Goal: Information Seeking & Learning: Learn about a topic

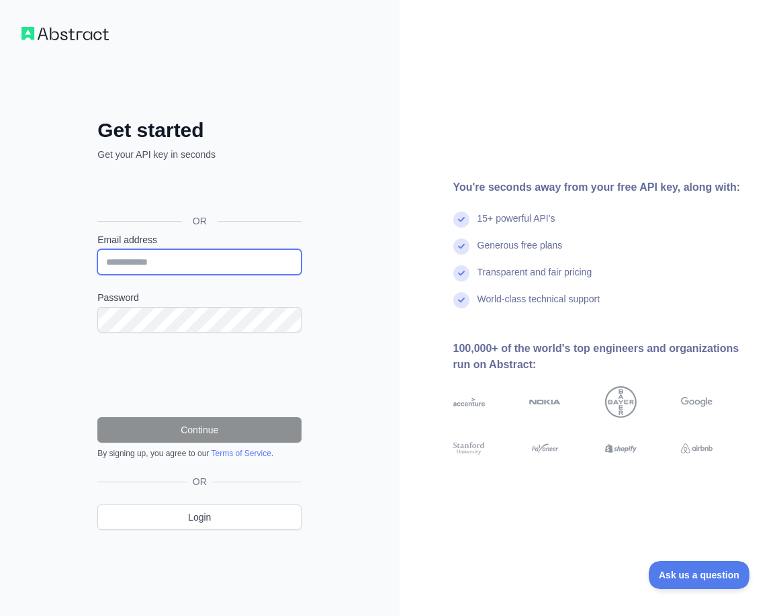
click at [213, 257] on input "Email address" at bounding box center [199, 262] width 204 height 26
type input "**********"
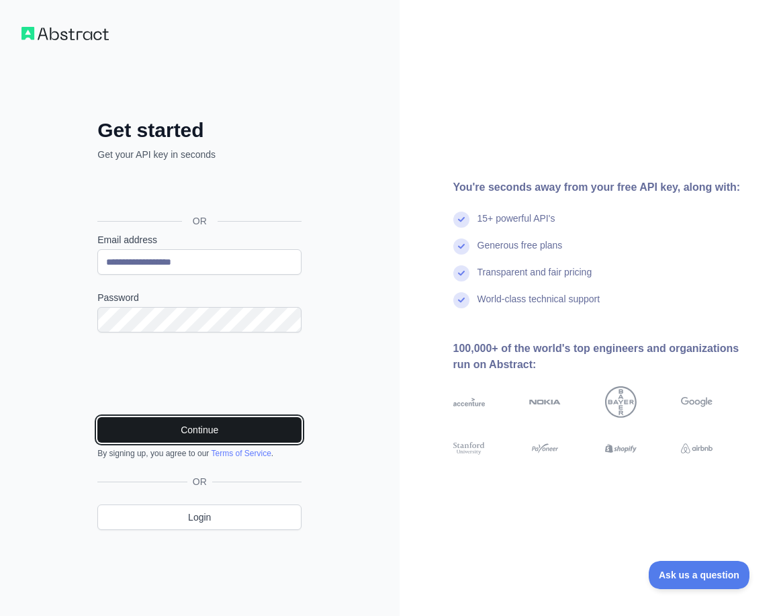
click at [198, 439] on button "Continue" at bounding box center [199, 430] width 204 height 26
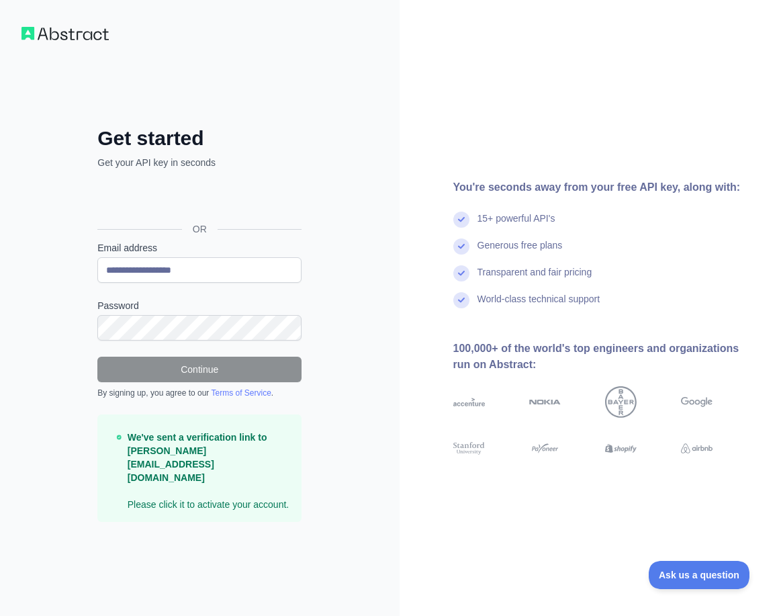
click at [72, 36] on img at bounding box center [64, 33] width 87 height 13
click at [28, 40] on div "**********" at bounding box center [200, 308] width 400 height 616
click at [355, 563] on div "**********" at bounding box center [200, 308] width 400 height 616
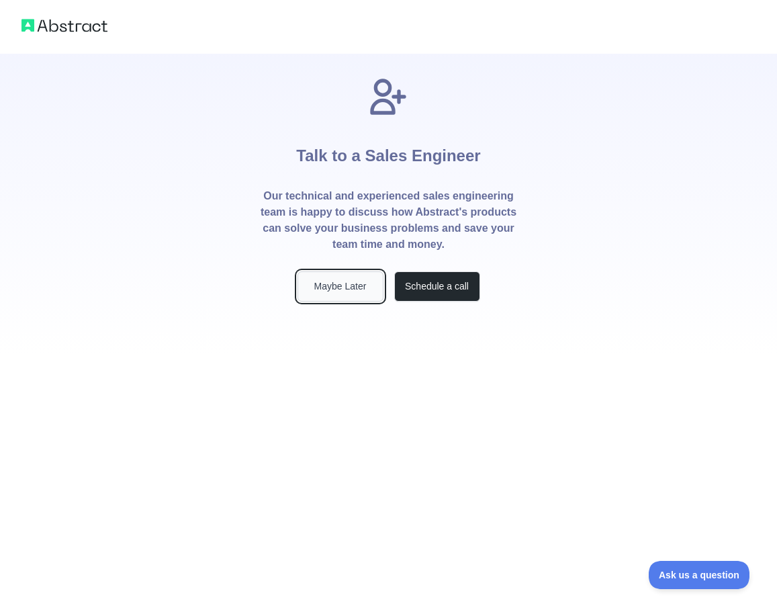
click at [341, 289] on button "Maybe Later" at bounding box center [340, 286] width 86 height 30
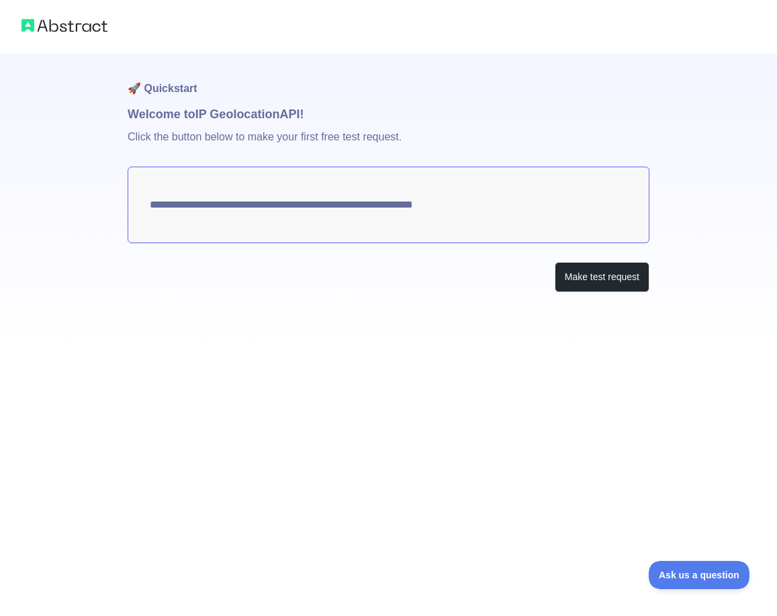
click at [498, 218] on textarea "**********" at bounding box center [389, 205] width 522 height 77
click at [608, 283] on button "Make test request" at bounding box center [602, 277] width 95 height 30
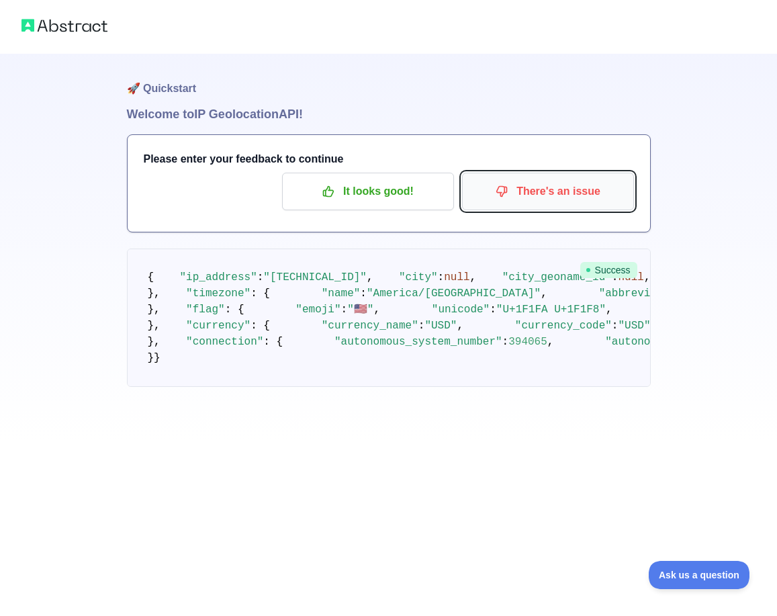
click at [569, 209] on button "There's an issue" at bounding box center [548, 192] width 172 height 38
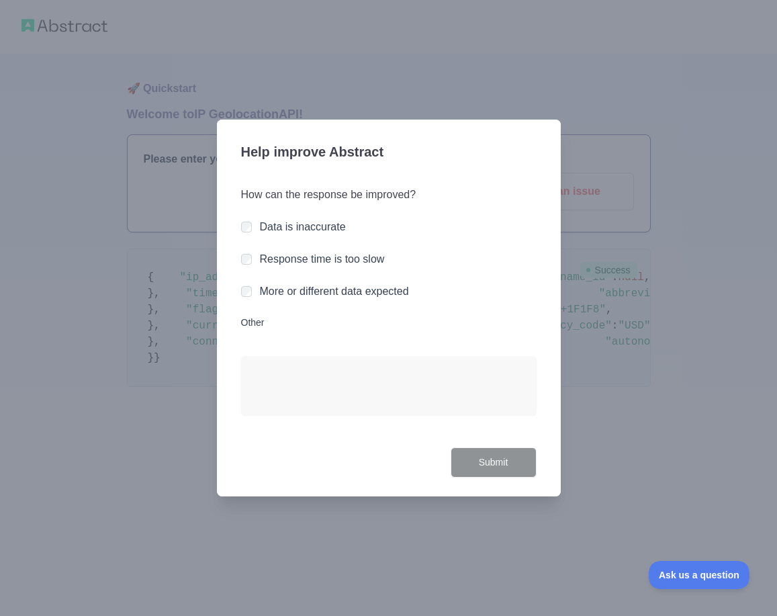
click at [337, 297] on div "More or different data expected" at bounding box center [334, 291] width 149 height 16
click at [280, 281] on div "How can the response be improved? Data is inaccurate Response time is too slow …" at bounding box center [388, 309] width 295 height 277
click at [242, 302] on div "How can the response be improved? Data is inaccurate Response time is too slow …" at bounding box center [388, 309] width 295 height 277
click at [477, 461] on button "Submit" at bounding box center [494, 462] width 86 height 30
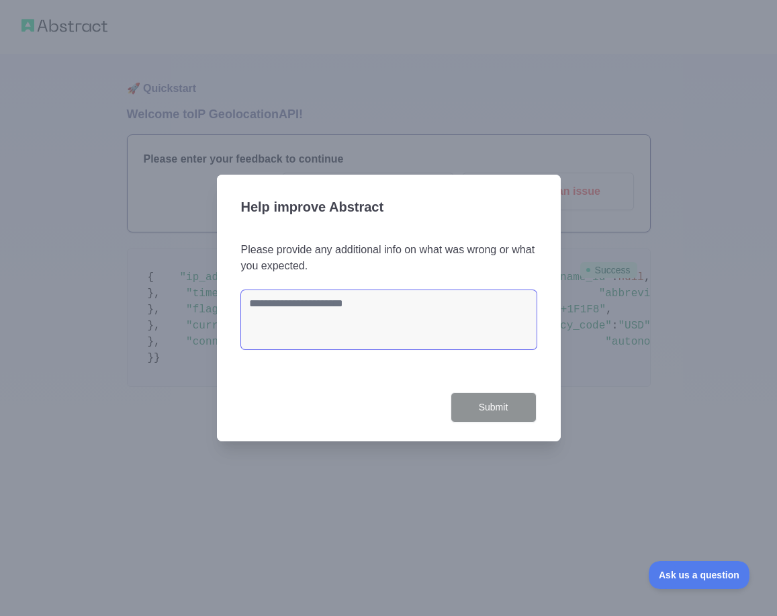
click at [446, 316] on textarea at bounding box center [388, 319] width 295 height 59
type textarea "**********"
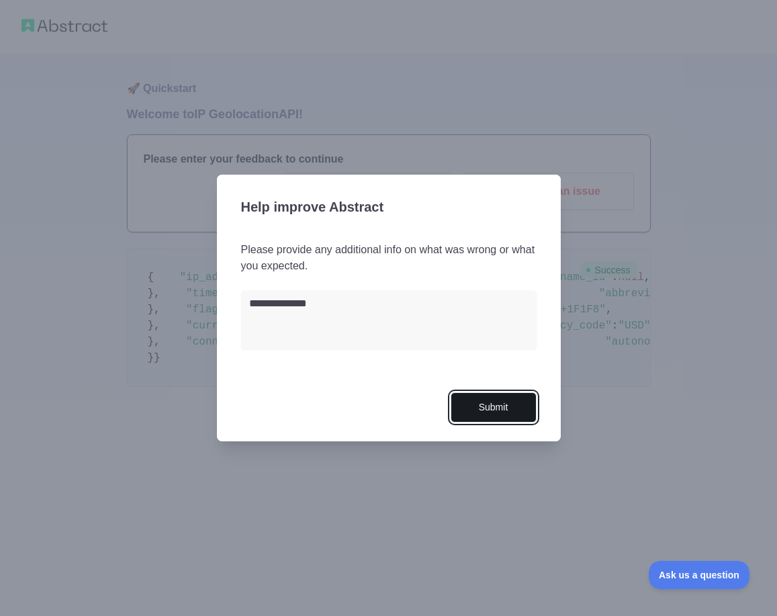
click at [516, 420] on button "Submit" at bounding box center [494, 407] width 86 height 30
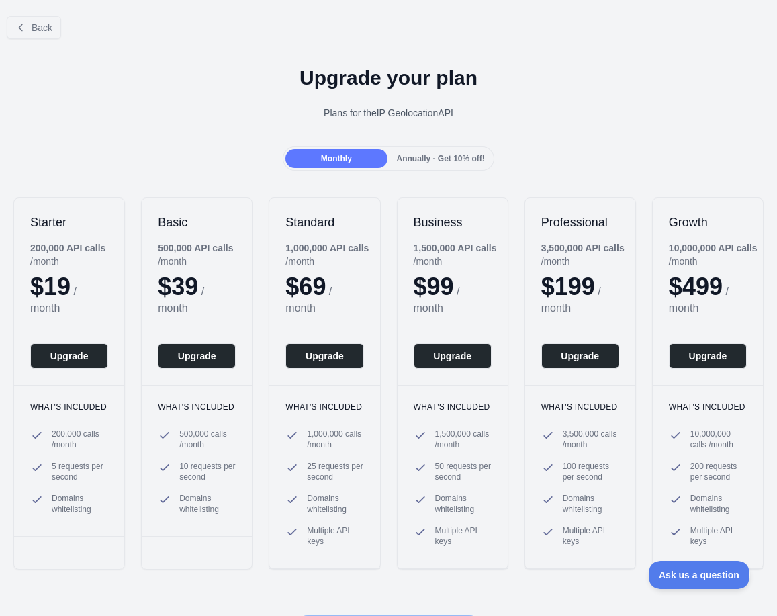
click at [432, 165] on div "Annually - Get 10% off!" at bounding box center [440, 158] width 101 height 19
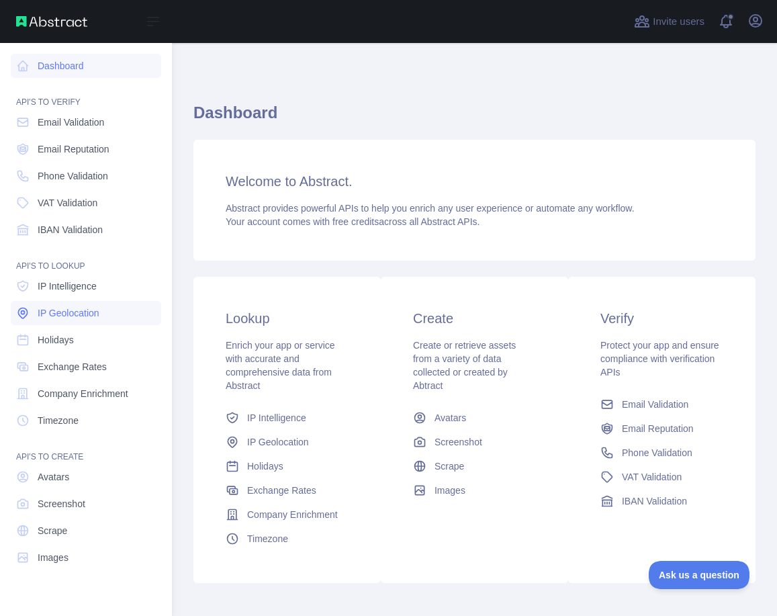
click at [85, 324] on link "IP Geolocation" at bounding box center [86, 313] width 150 height 24
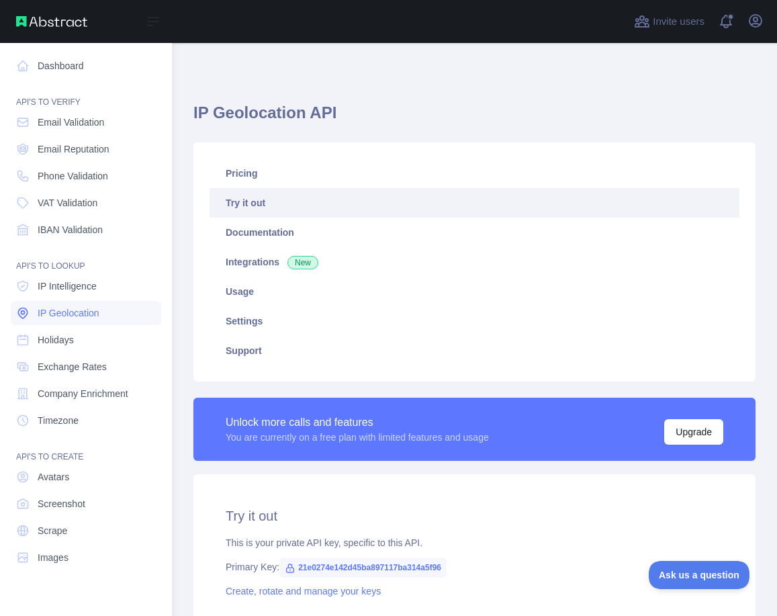
type textarea "**********"
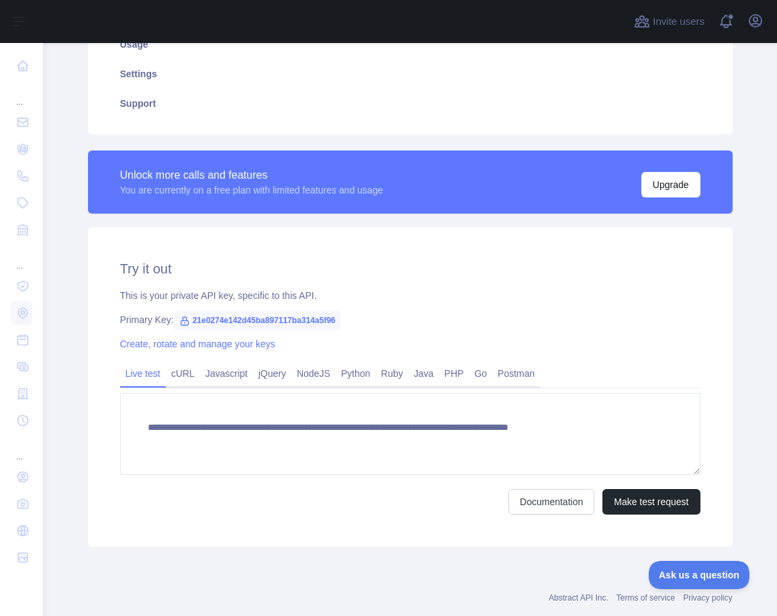
scroll to position [277, 0]
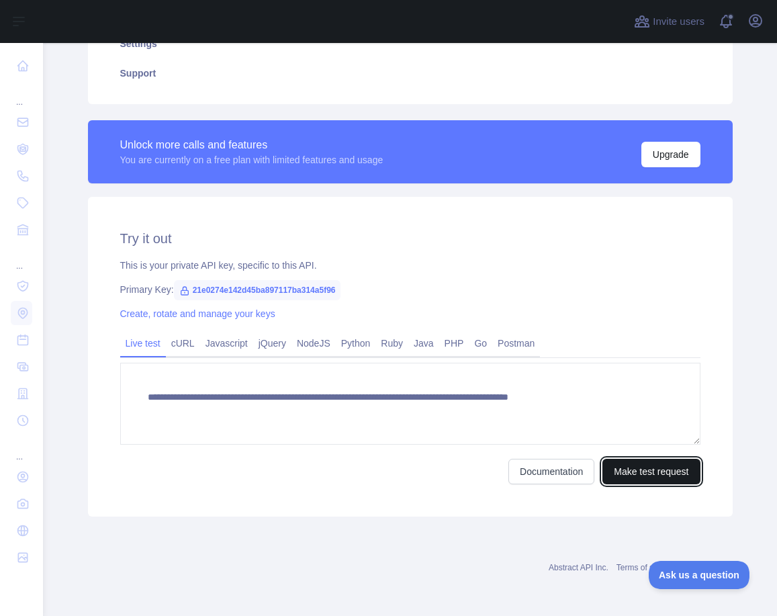
click at [641, 474] on button "Make test request" at bounding box center [650, 472] width 97 height 26
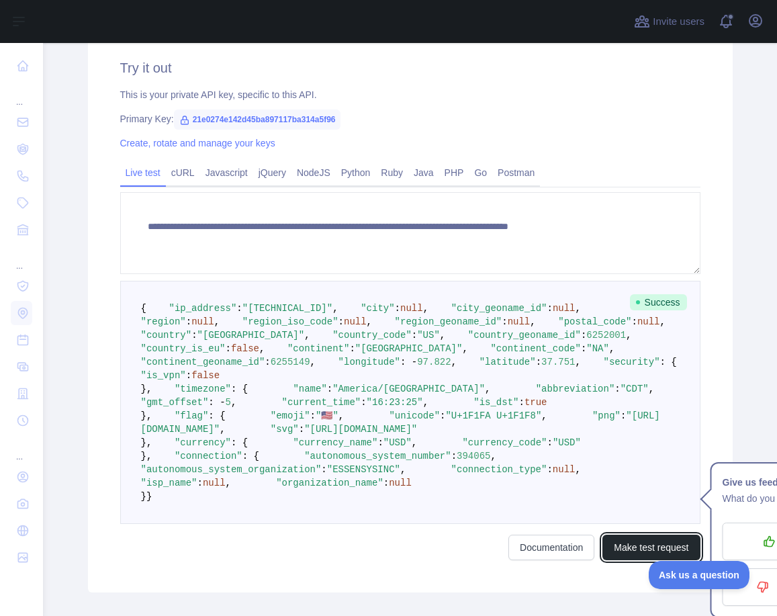
scroll to position [438, 0]
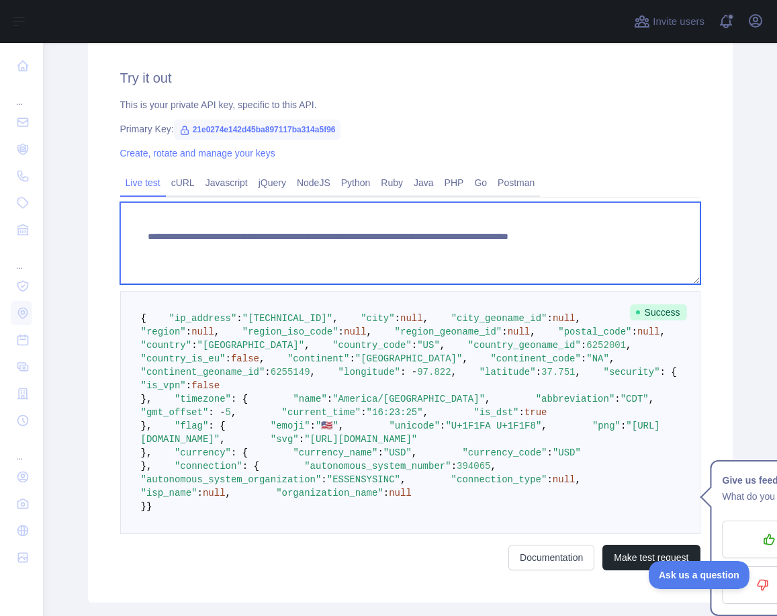
click at [666, 240] on textarea "**********" at bounding box center [410, 243] width 580 height 82
drag, startPoint x: 664, startPoint y: 236, endPoint x: 597, endPoint y: 236, distance: 67.2
click at [597, 236] on textarea "**********" at bounding box center [410, 243] width 580 height 82
paste textarea
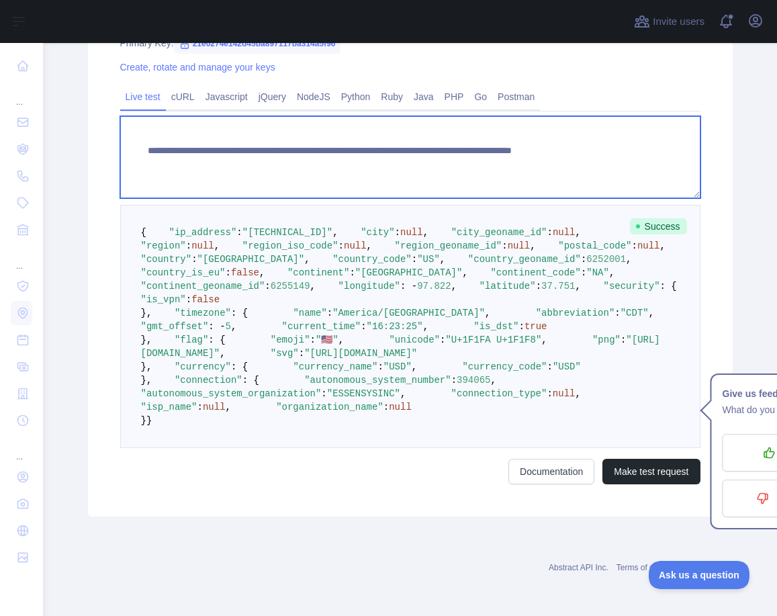
scroll to position [927, 0]
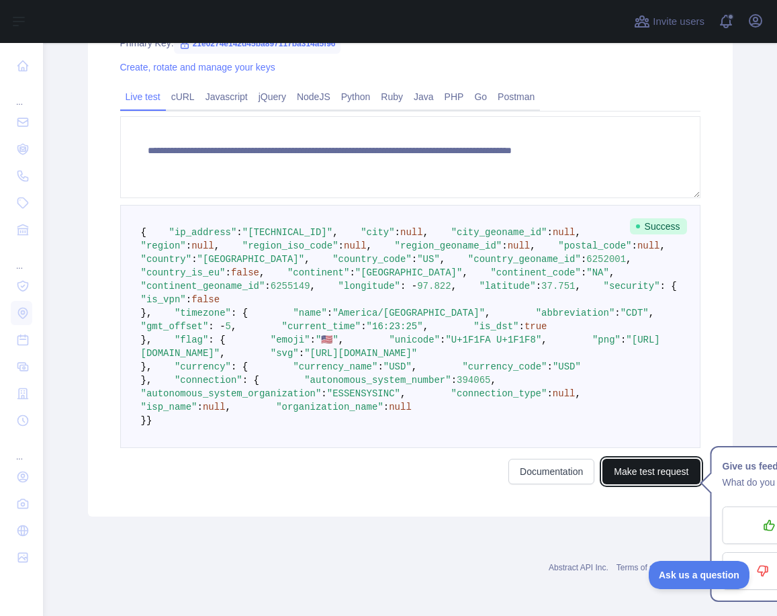
click at [648, 473] on button "Make test request" at bounding box center [650, 472] width 97 height 26
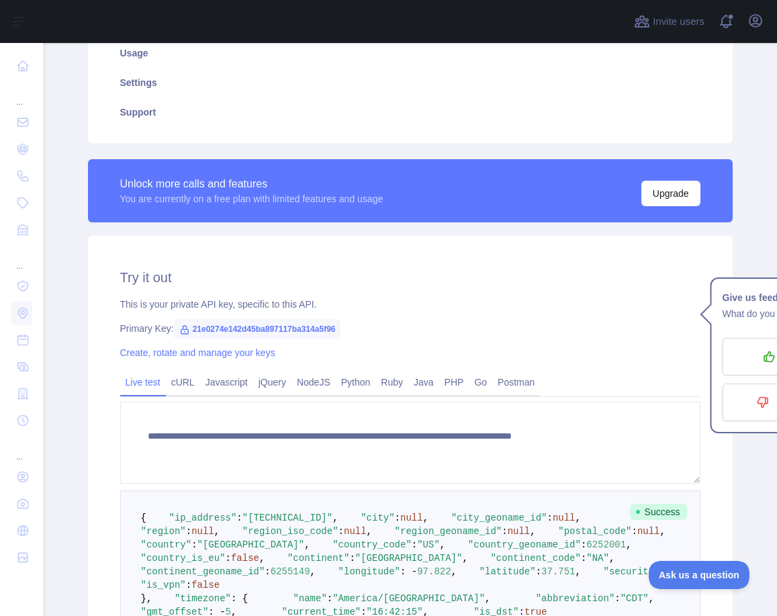
scroll to position [258, 0]
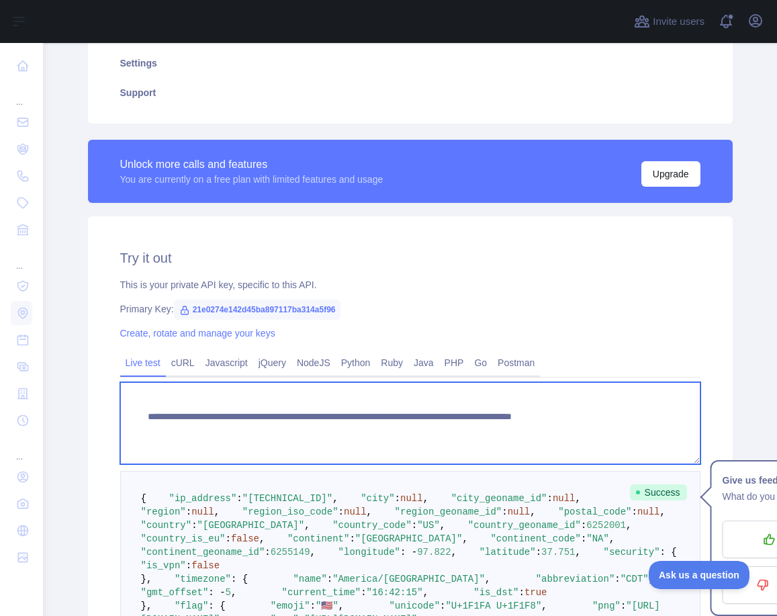
drag, startPoint x: 665, startPoint y: 417, endPoint x: 599, endPoint y: 417, distance: 65.8
click at [599, 417] on textarea "**********" at bounding box center [410, 423] width 580 height 82
paste textarea
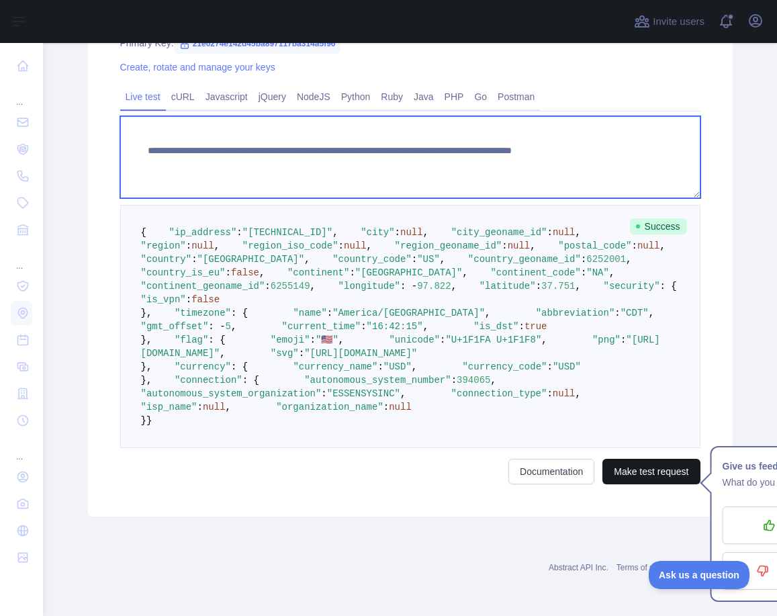
type textarea "**********"
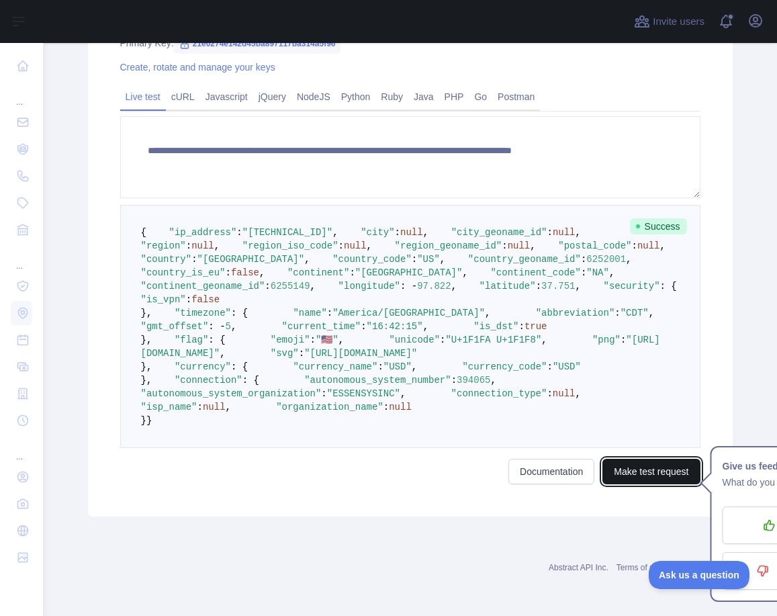
click at [656, 469] on button "Make test request" at bounding box center [650, 472] width 97 height 26
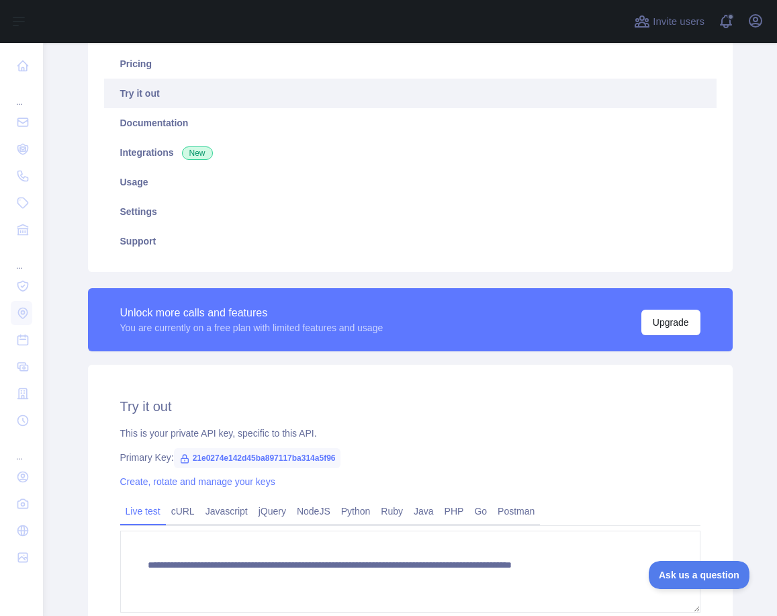
scroll to position [65, 0]
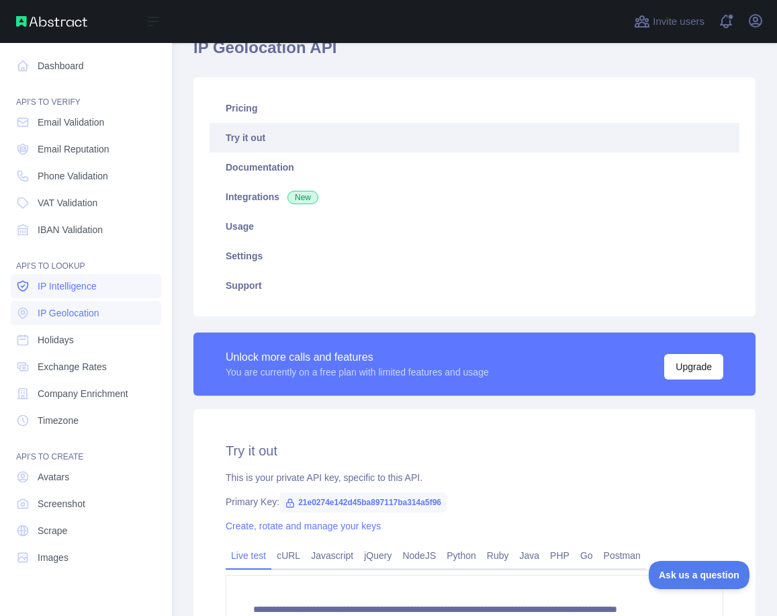
click at [40, 287] on span "IP Intelligence" at bounding box center [67, 285] width 59 height 13
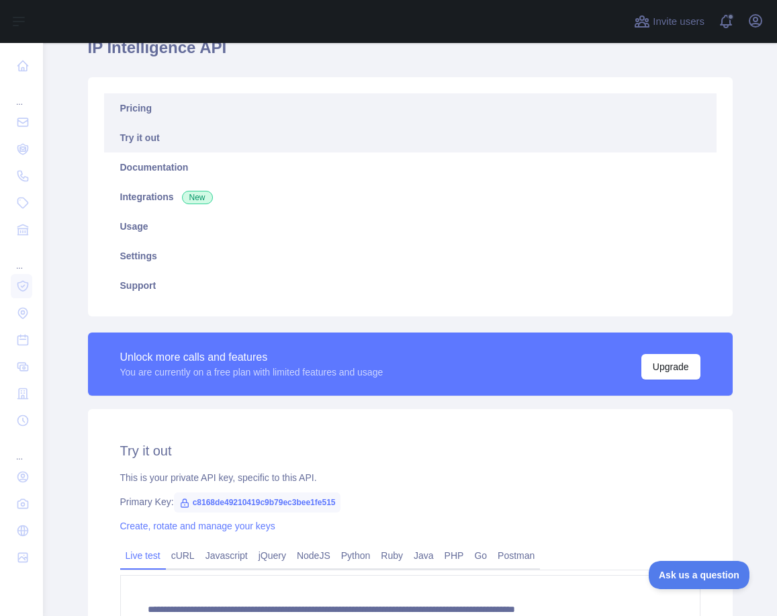
click at [220, 111] on link "Pricing" at bounding box center [410, 108] width 612 height 30
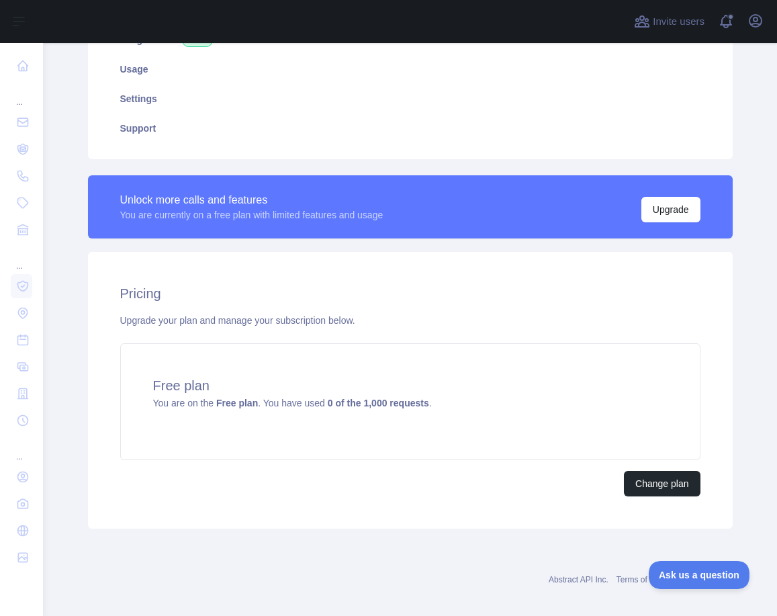
scroll to position [234, 0]
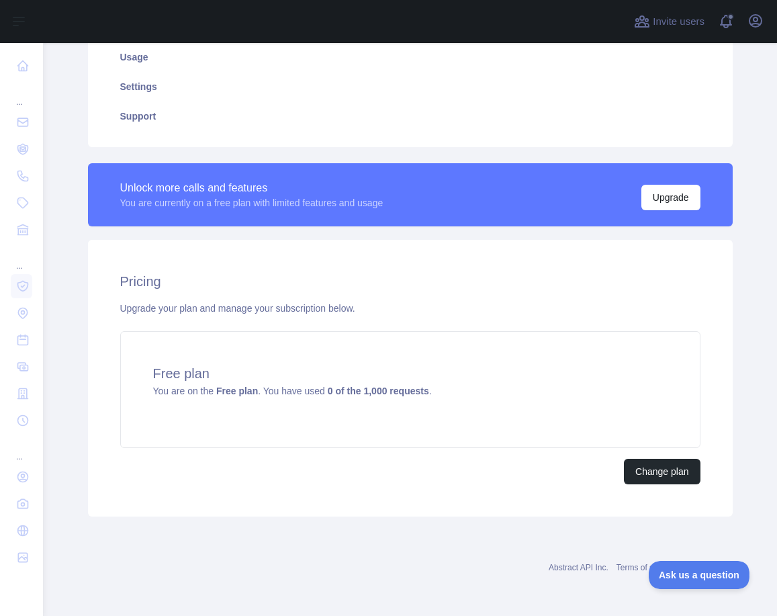
click at [663, 484] on div "Pricing Upgrade your plan and manage your subscription below. Free plan You are…" at bounding box center [410, 378] width 645 height 277
click at [667, 475] on button "Change plan" at bounding box center [662, 472] width 76 height 26
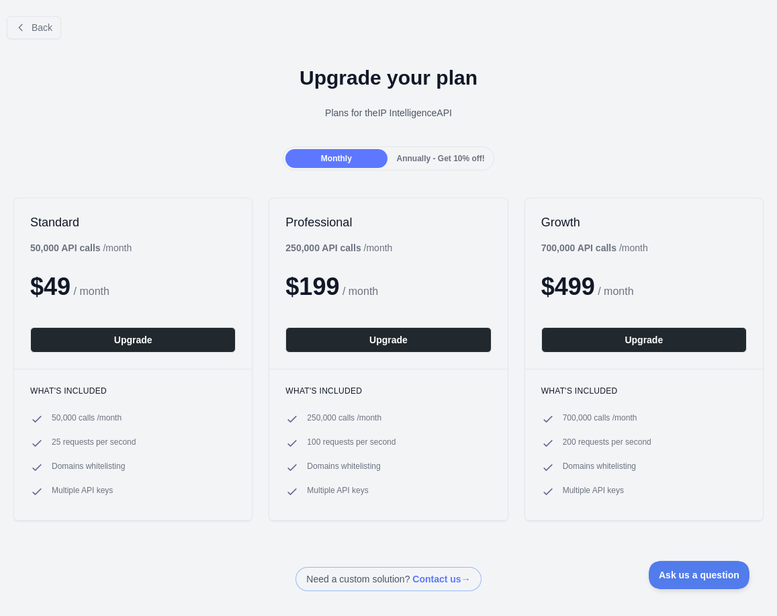
scroll to position [42, 0]
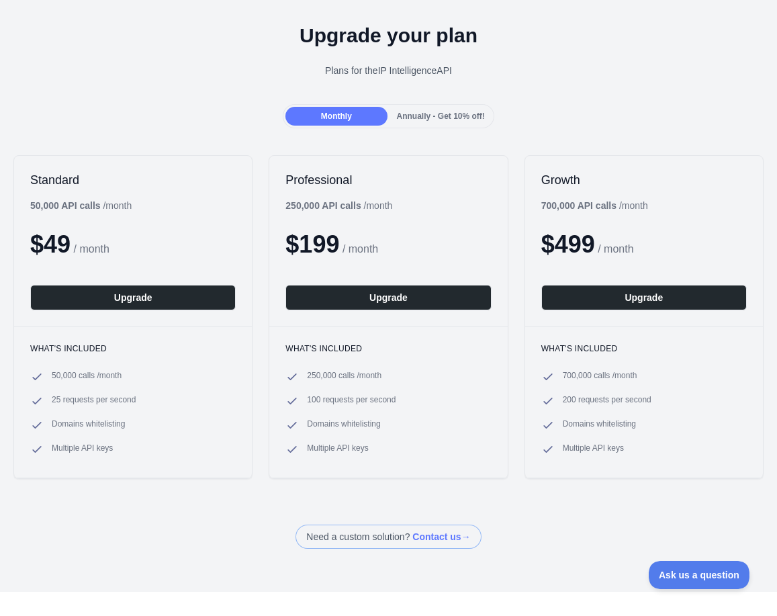
click at [407, 118] on span "Annually - Get 10% off!" at bounding box center [441, 115] width 88 height 9
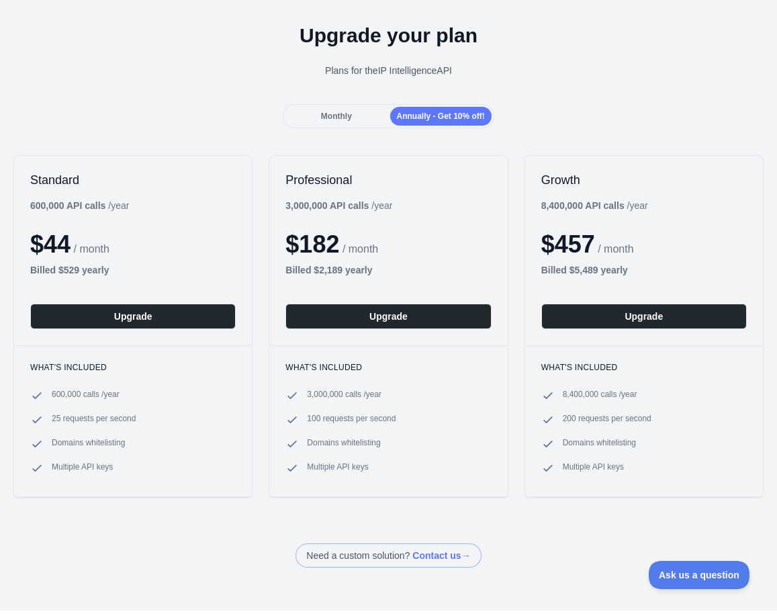
click at [345, 116] on span "Monthly" at bounding box center [336, 115] width 31 height 9
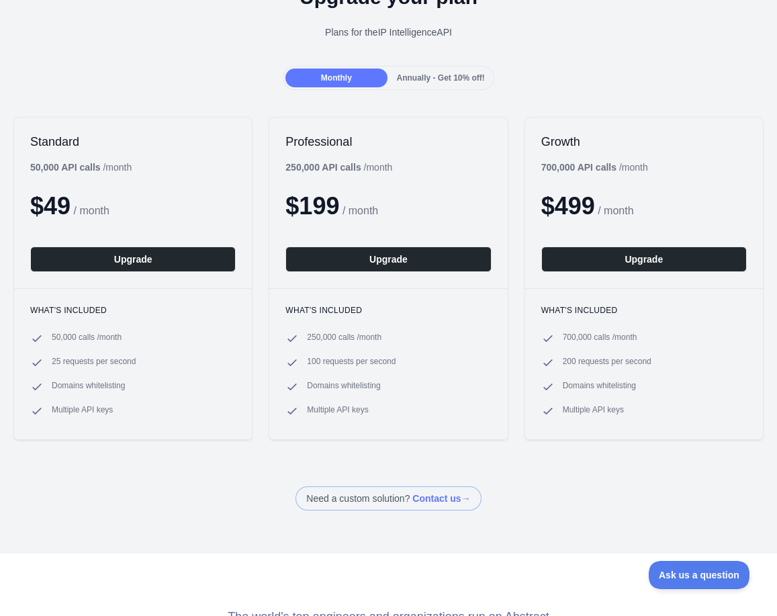
scroll to position [87, 0]
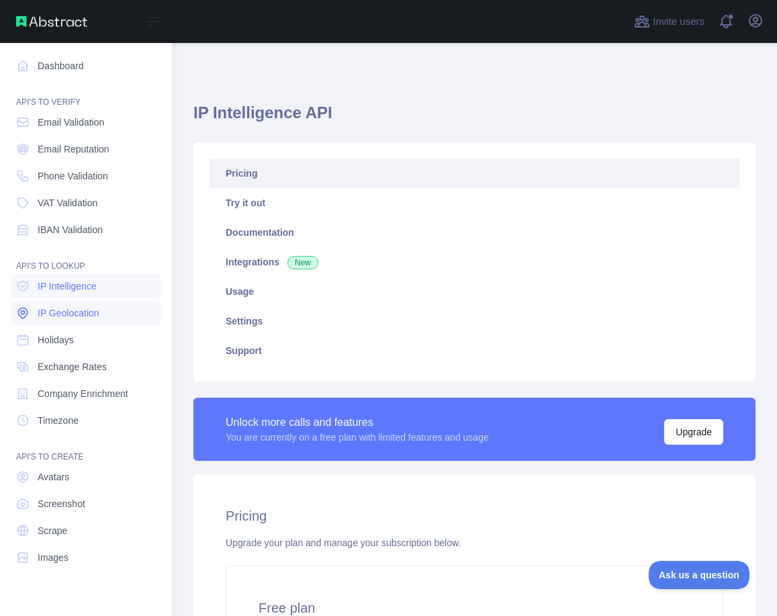
click at [68, 308] on span "IP Geolocation" at bounding box center [69, 312] width 62 height 13
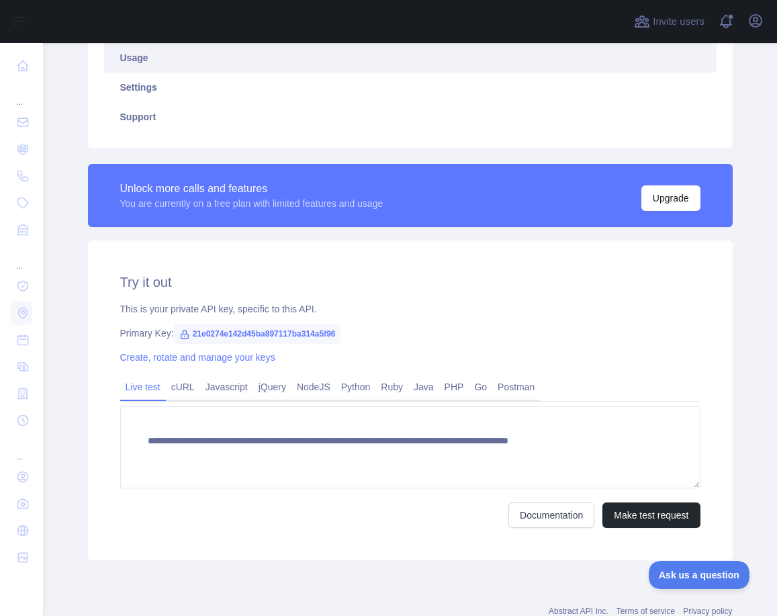
scroll to position [277, 0]
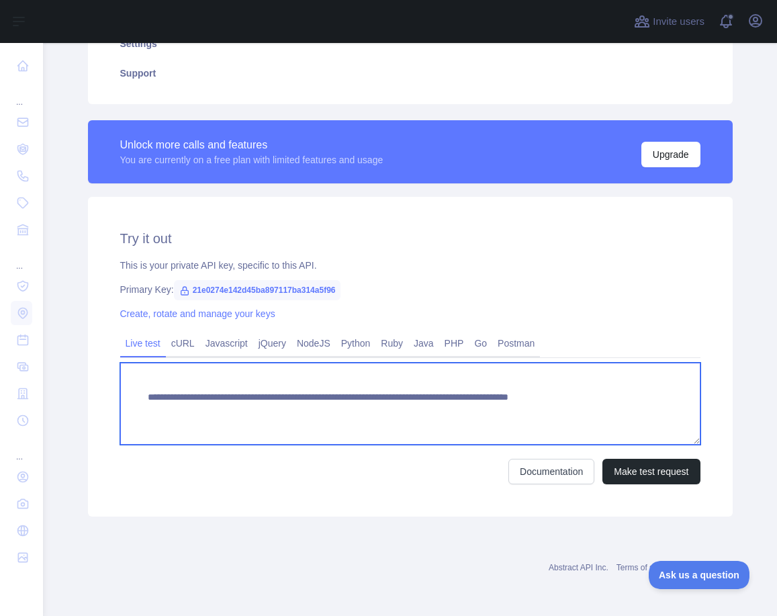
drag, startPoint x: 668, startPoint y: 398, endPoint x: 599, endPoint y: 400, distance: 68.5
click at [599, 400] on textarea "**********" at bounding box center [410, 404] width 580 height 82
paste textarea "*"
type textarea "**********"
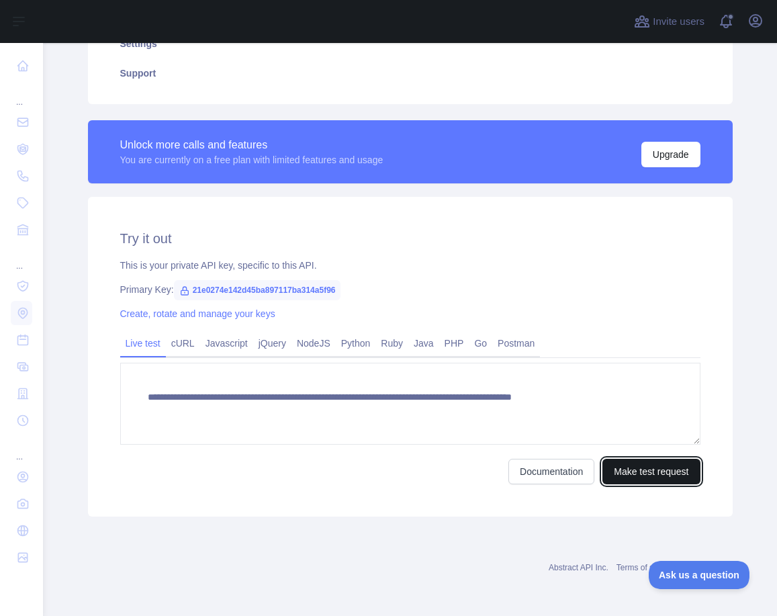
click at [642, 473] on button "Make test request" at bounding box center [650, 472] width 97 height 26
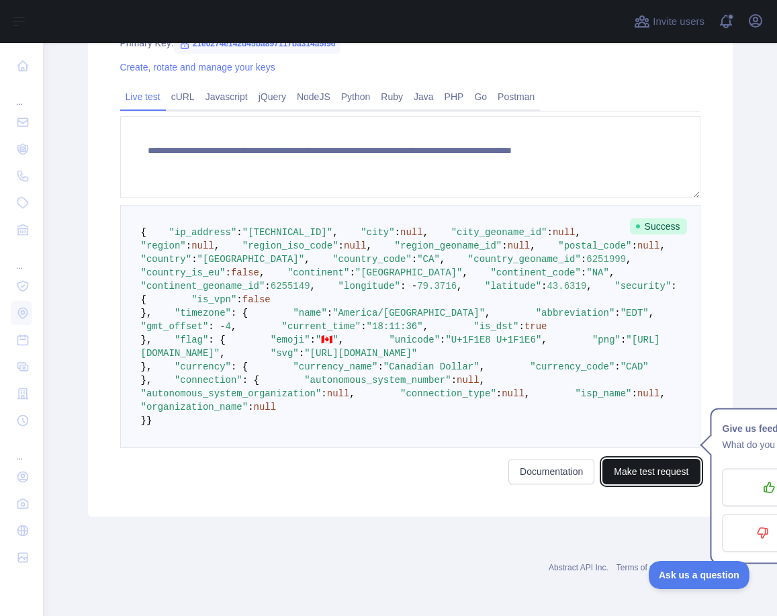
scroll to position [471, 0]
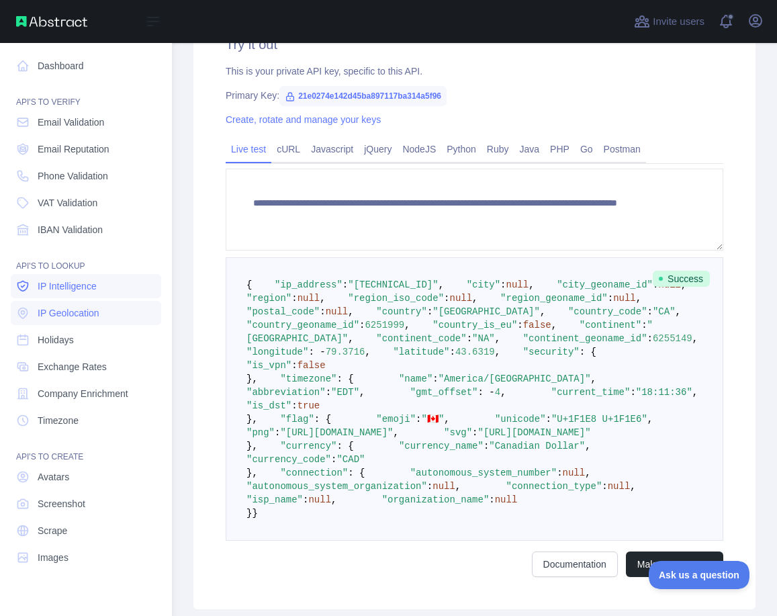
click at [57, 287] on span "IP Intelligence" at bounding box center [67, 285] width 59 height 13
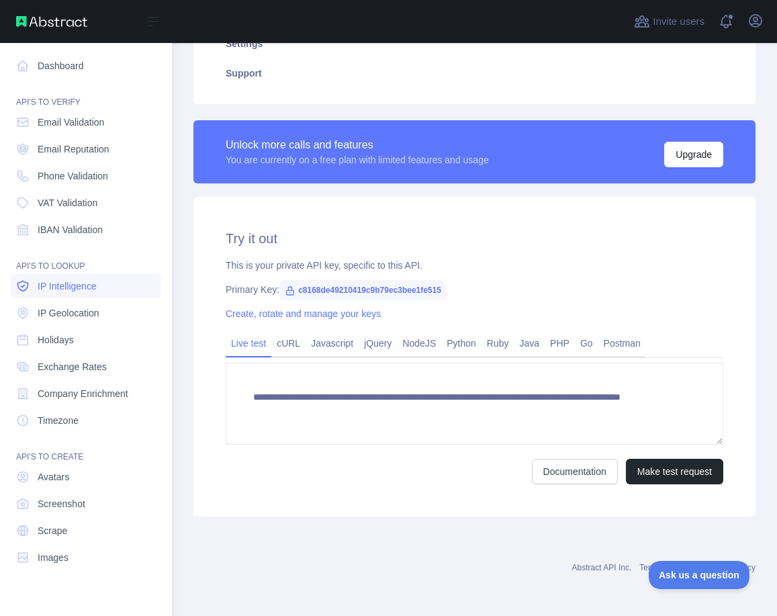
scroll to position [277, 0]
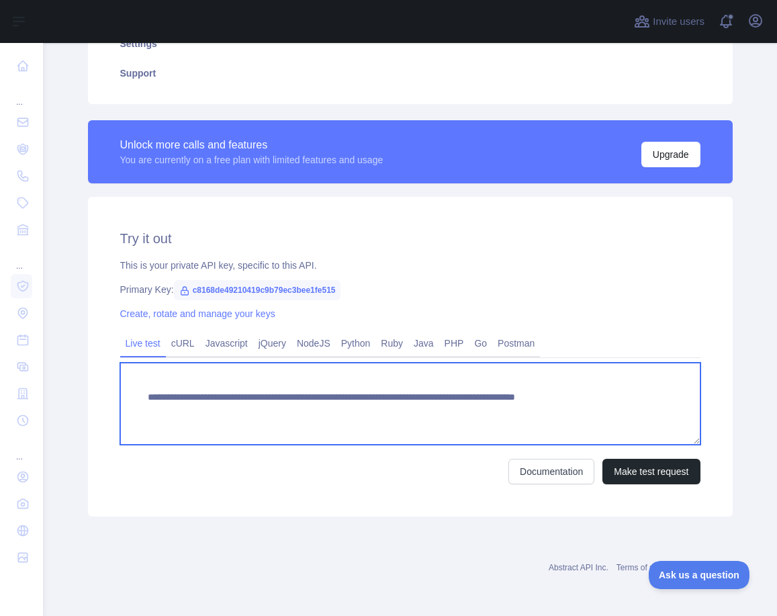
drag, startPoint x: 662, startPoint y: 398, endPoint x: 601, endPoint y: 398, distance: 61.1
click at [601, 398] on textarea "**********" at bounding box center [410, 404] width 580 height 82
paste textarea "*"
type textarea "**********"
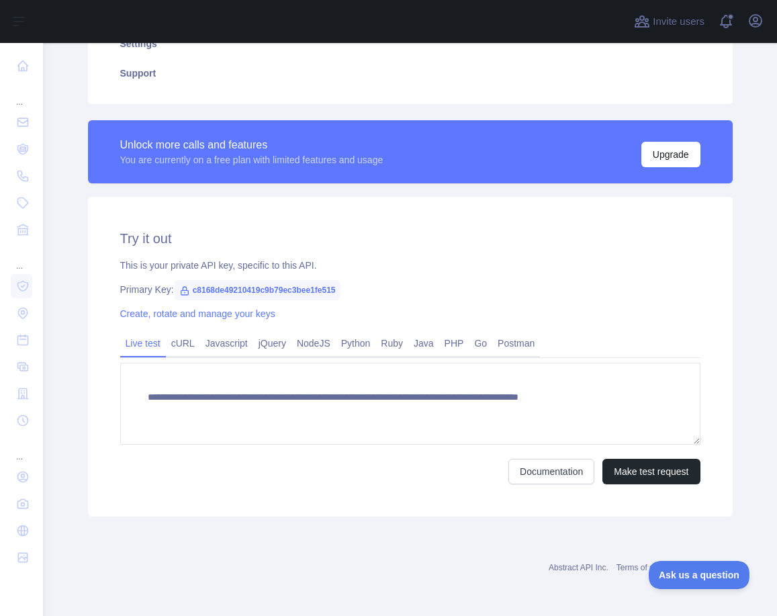
click at [641, 449] on form "**********" at bounding box center [410, 424] width 580 height 122
click at [641, 474] on button "Make test request" at bounding box center [650, 472] width 97 height 26
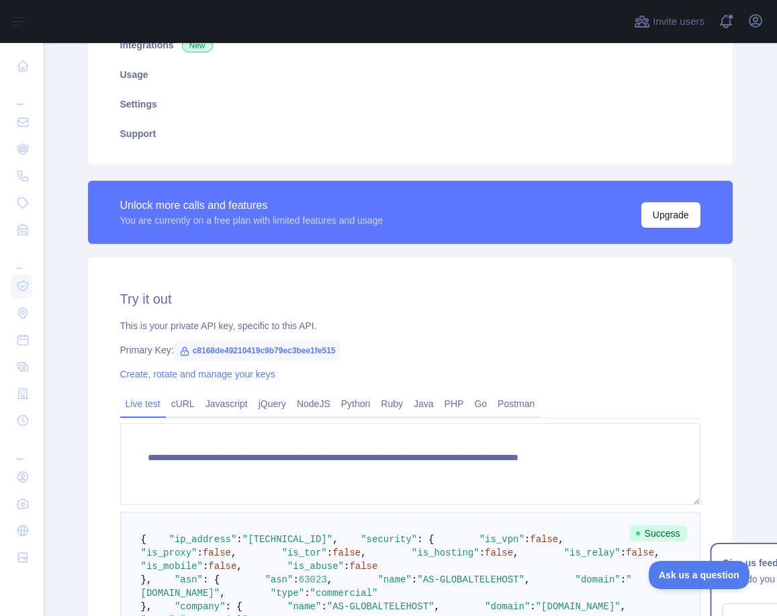
scroll to position [323, 0]
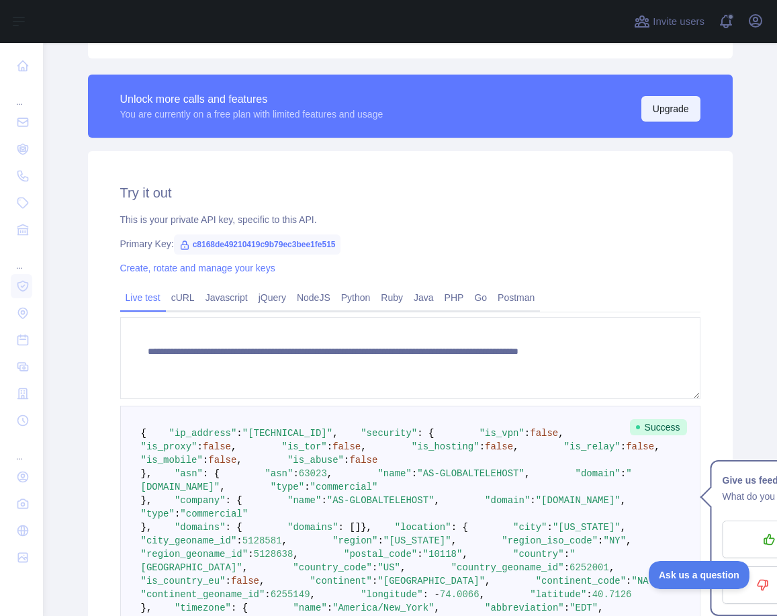
click at [672, 103] on button "Upgrade" at bounding box center [670, 109] width 59 height 26
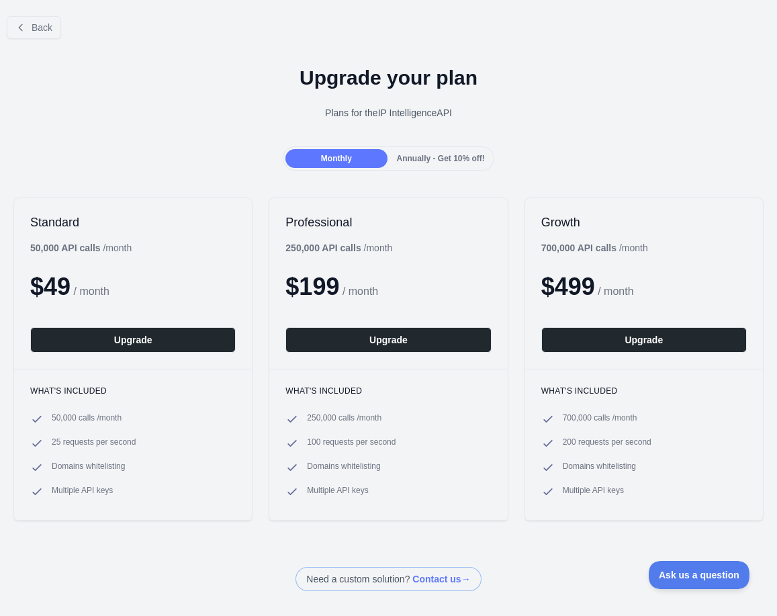
drag, startPoint x: 182, startPoint y: 348, endPoint x: 185, endPoint y: 442, distance: 94.1
click at [185, 443] on div "Standard 50,000 API calls / month $ 49 / month Upgrade What's included 50,000 c…" at bounding box center [132, 359] width 239 height 324
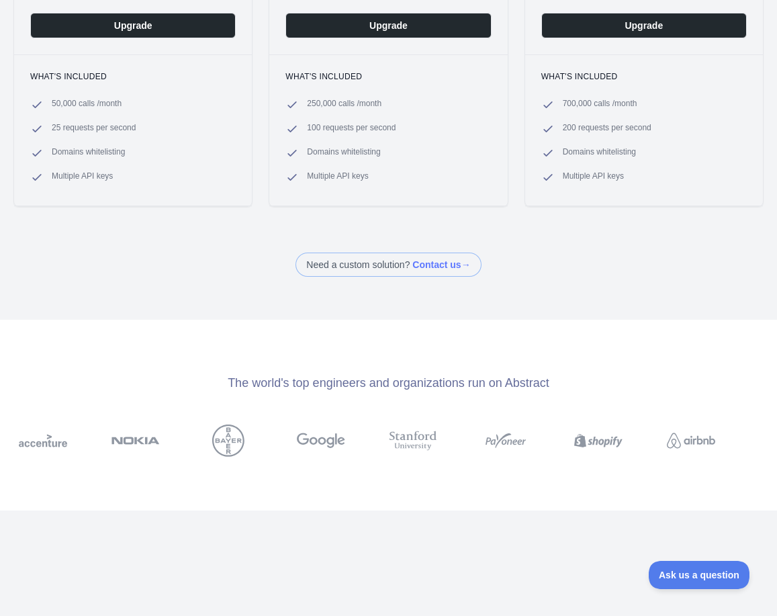
scroll to position [0, 0]
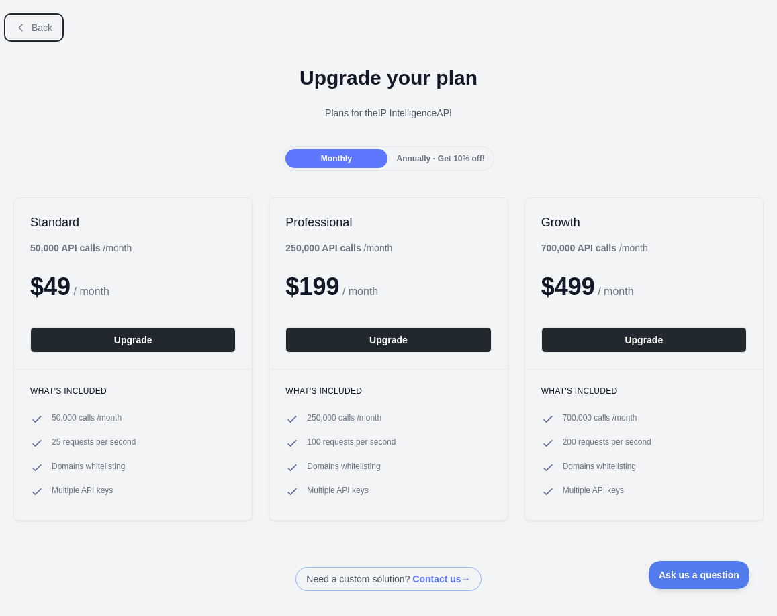
drag, startPoint x: 40, startPoint y: 34, endPoint x: 76, endPoint y: 148, distance: 119.6
click at [76, 149] on div "Back Upgrade your plan Plans for the IP Intelligence API Monthly Annually - Get…" at bounding box center [388, 298] width 777 height 586
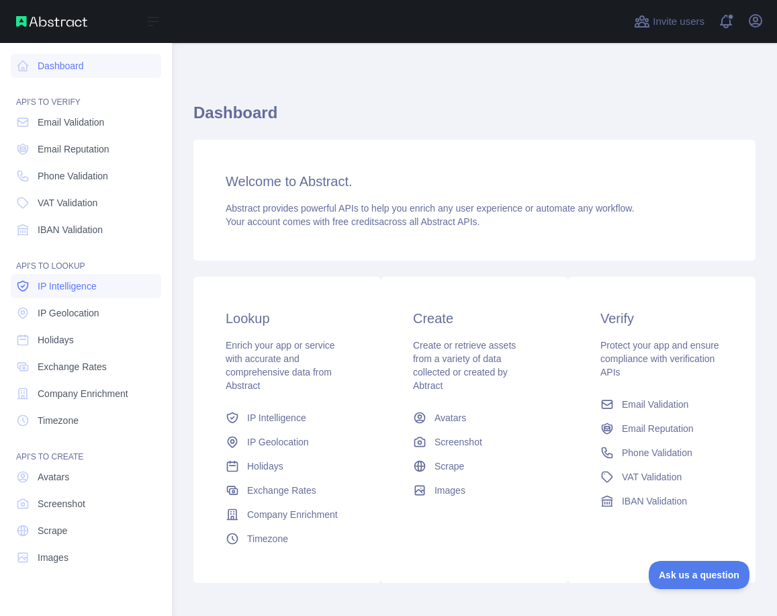
click at [94, 291] on span "IP Intelligence" at bounding box center [67, 285] width 59 height 13
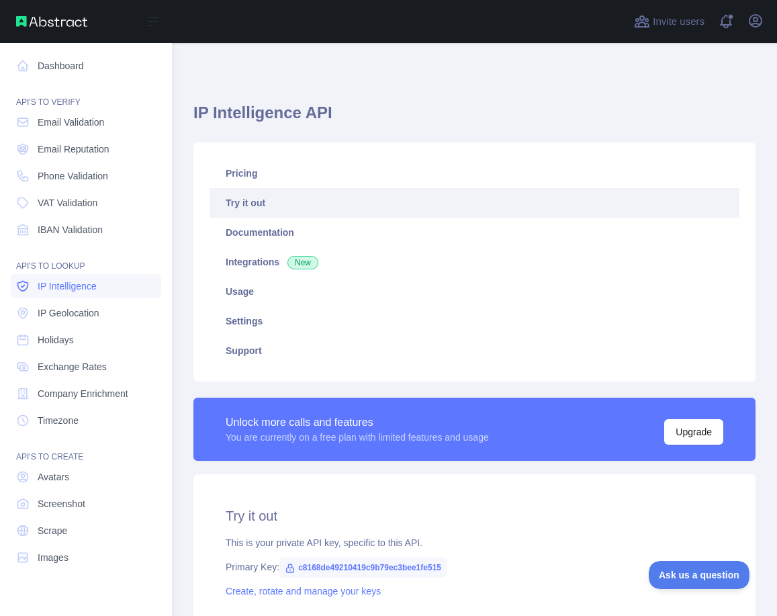
type textarea "**********"
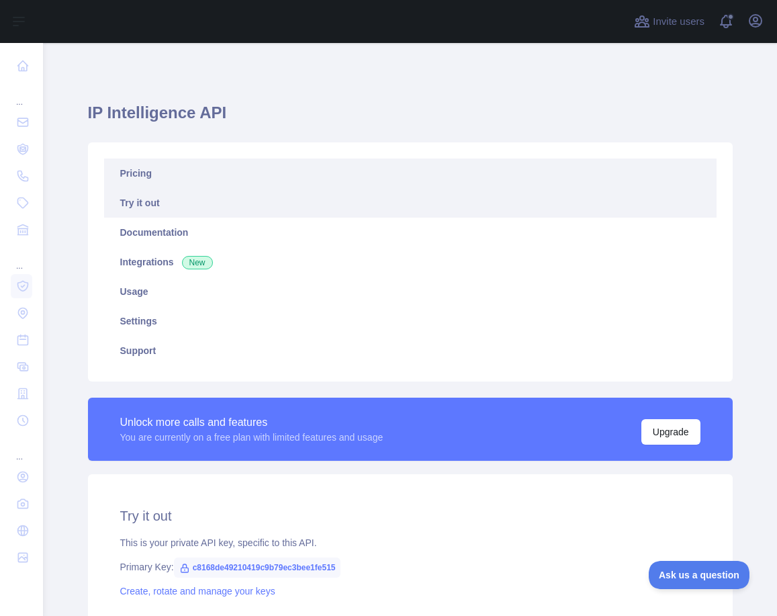
click at [392, 177] on link "Pricing" at bounding box center [410, 173] width 612 height 30
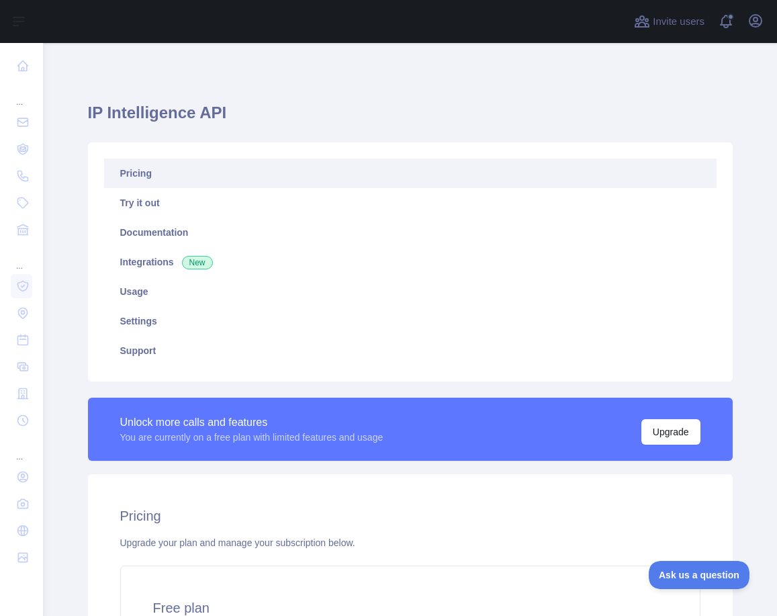
click at [172, 182] on link "Pricing" at bounding box center [410, 173] width 612 height 30
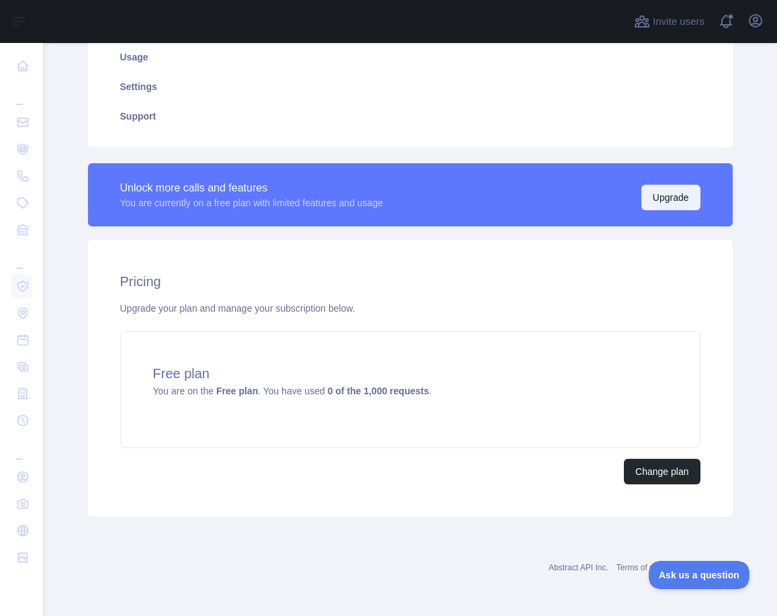
click at [684, 185] on button "Upgrade" at bounding box center [670, 198] width 59 height 26
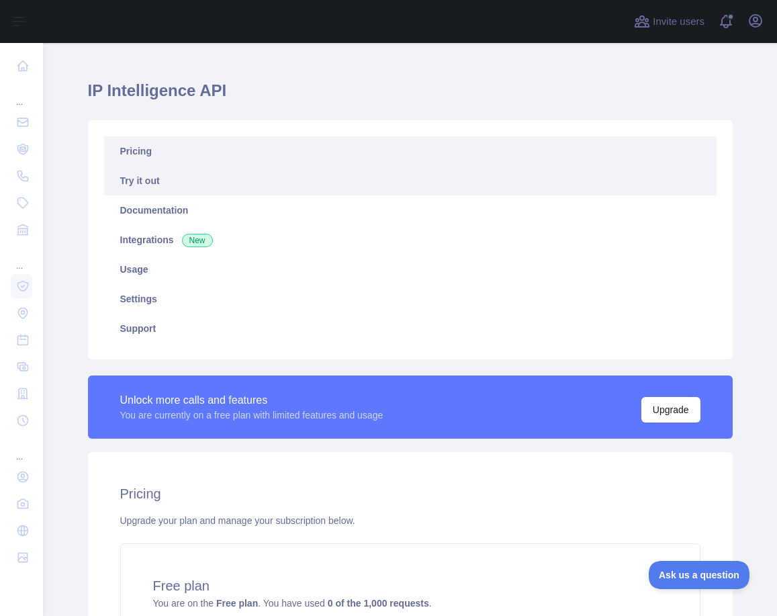
click at [281, 190] on link "Try it out" at bounding box center [410, 181] width 612 height 30
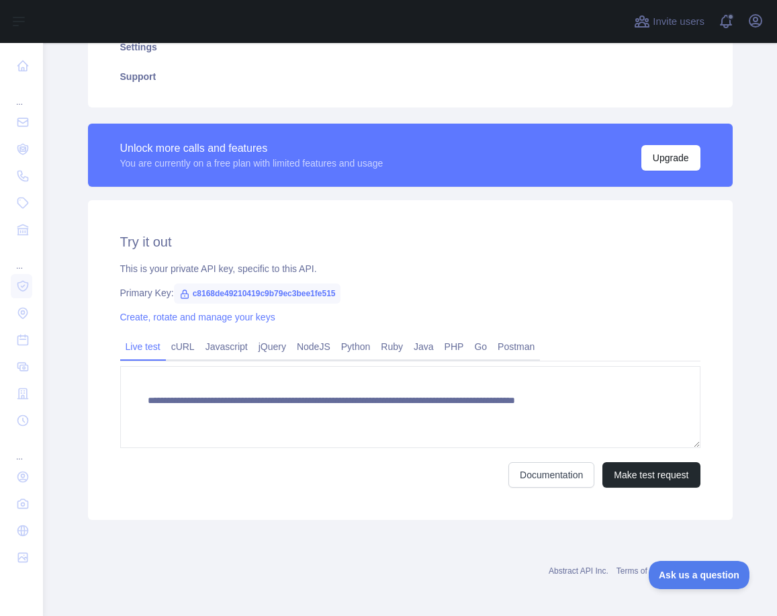
scroll to position [277, 0]
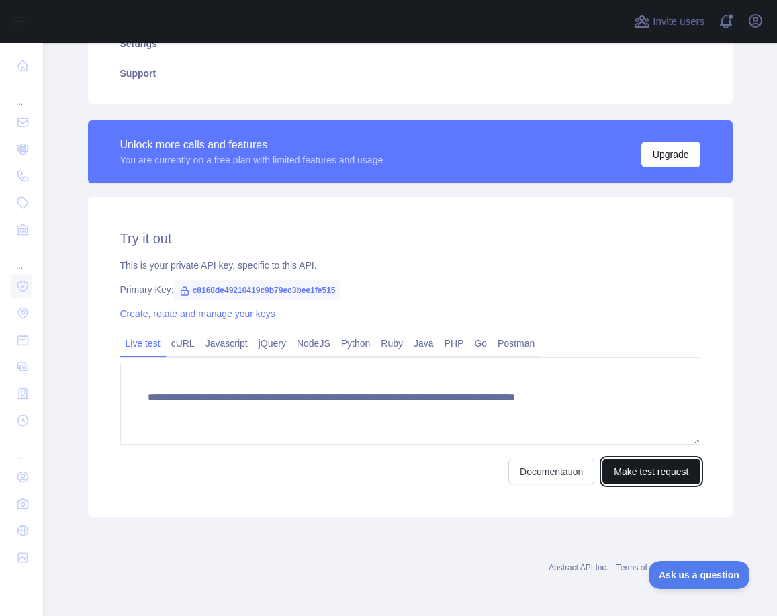
click at [647, 479] on button "Make test request" at bounding box center [650, 472] width 97 height 26
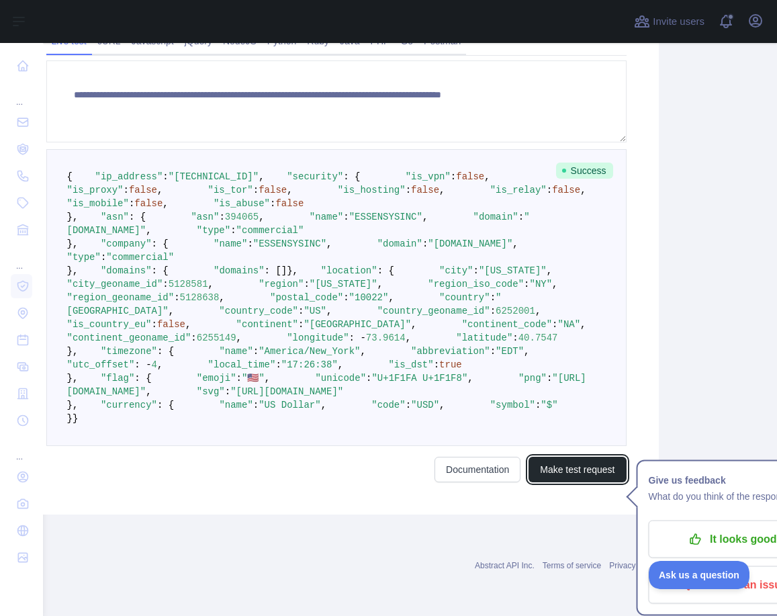
scroll to position [853, 129]
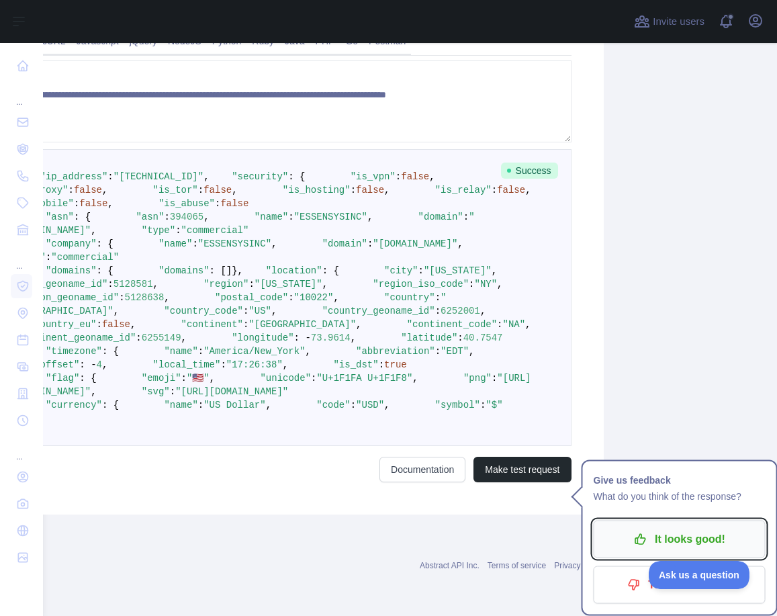
click at [678, 528] on p "It looks good!" at bounding box center [680, 539] width 152 height 23
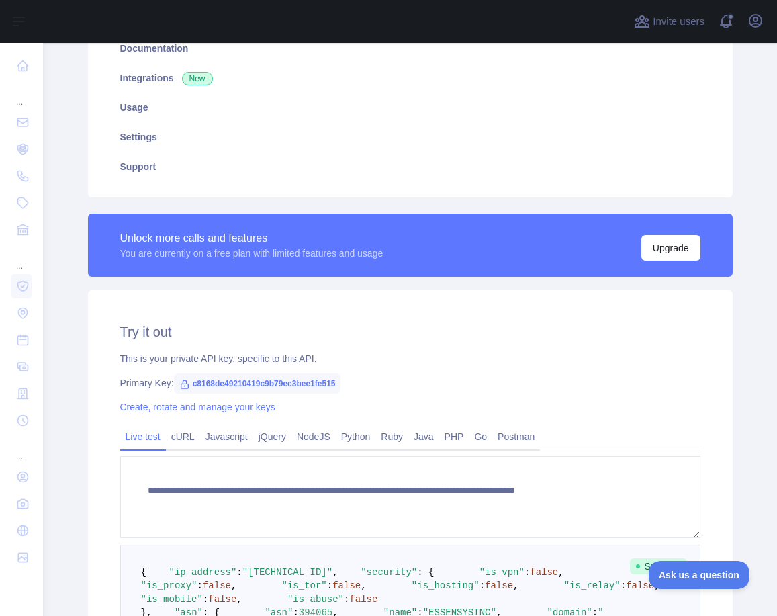
scroll to position [216, 0]
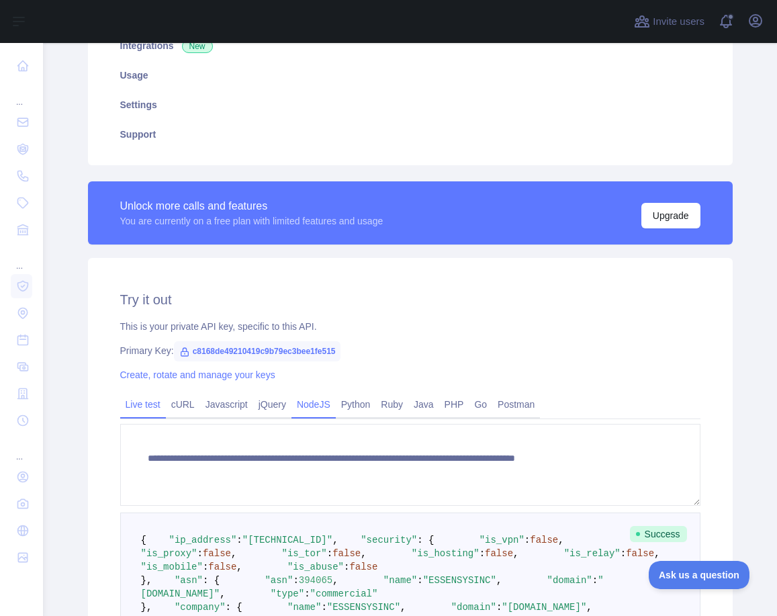
click at [327, 413] on link "NodeJS" at bounding box center [313, 404] width 44 height 21
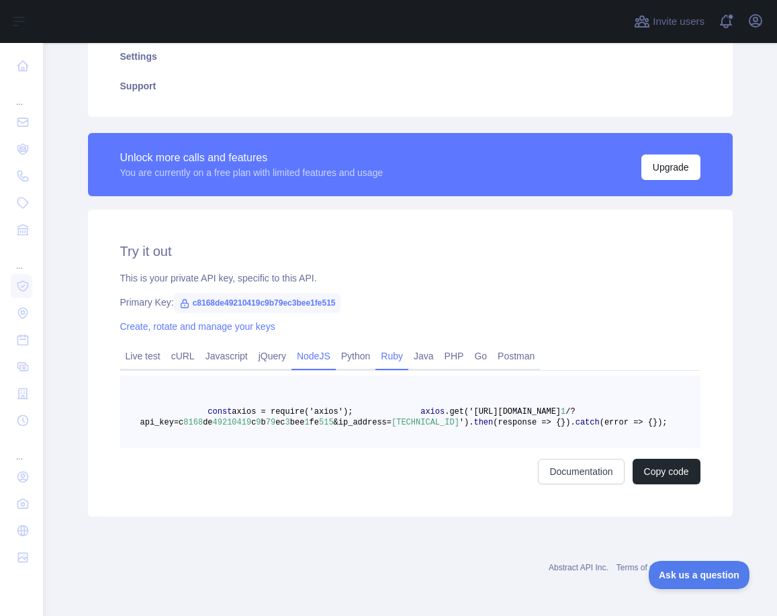
scroll to position [318, 0]
click at [573, 463] on link "Documentation" at bounding box center [581, 472] width 86 height 26
click at [409, 394] on pre "const axios = require('axios'); axios .get('https://ip-intelligence.abstractapi…" at bounding box center [410, 411] width 580 height 73
drag, startPoint x: 451, startPoint y: 369, endPoint x: 302, endPoint y: 369, distance: 148.4
click at [445, 407] on span ".get('https://ip-intelligence.abstractapi.com/v" at bounding box center [503, 411] width 116 height 9
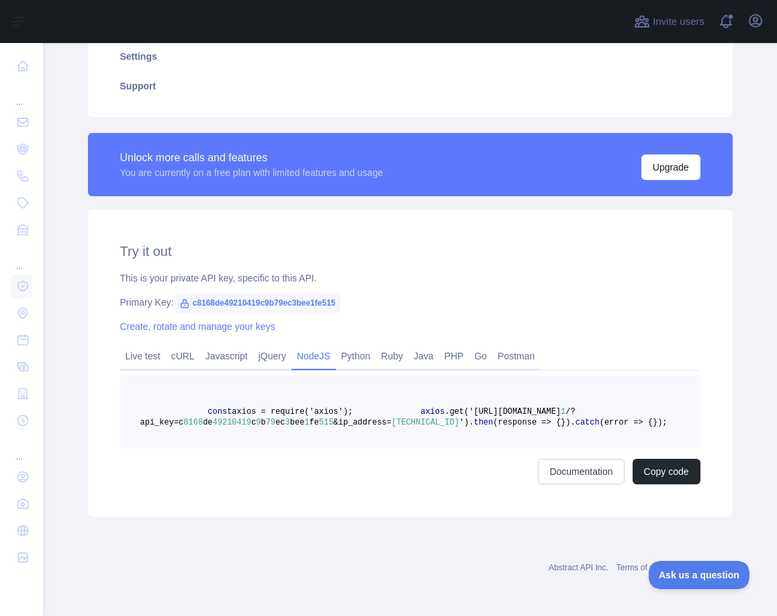
copy span "ip-intelligence.abstractapi.com"
click at [353, 396] on pre "const axios = require('axios'); axios .get('https://ip-intelligence.abstractapi…" at bounding box center [410, 411] width 580 height 73
click at [268, 293] on span "c8168de49210419c9b79ec3bee1fe515" at bounding box center [257, 303] width 167 height 20
copy span "c8168de49210419c9b79ec3bee1fe515"
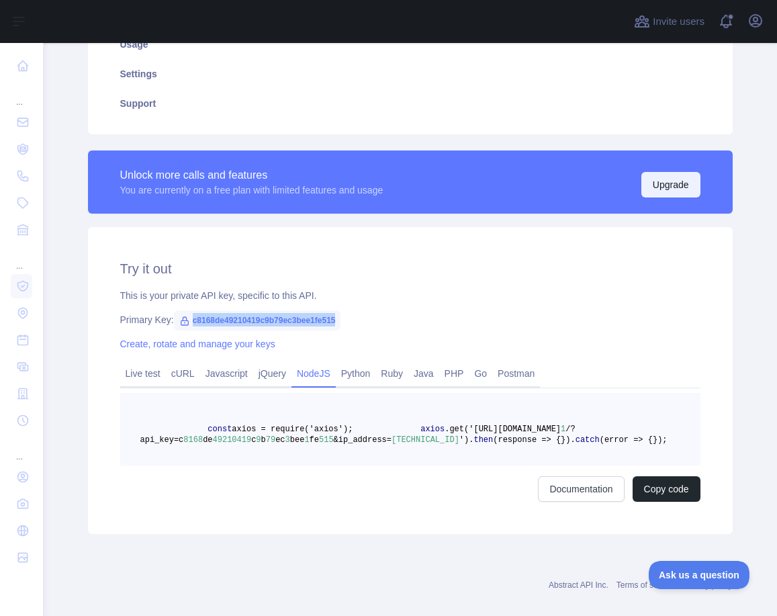
click at [684, 183] on button "Upgrade" at bounding box center [670, 185] width 59 height 26
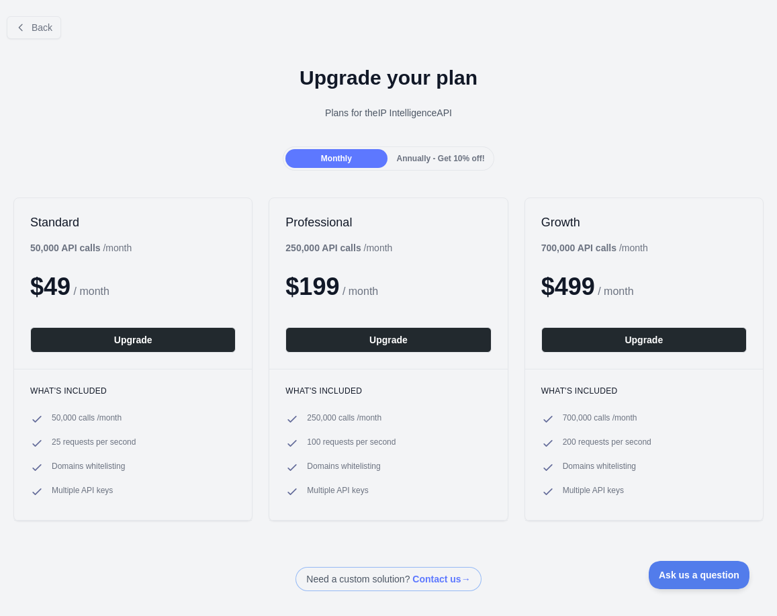
click at [432, 158] on span "Annually - Get 10% off!" at bounding box center [441, 158] width 88 height 9
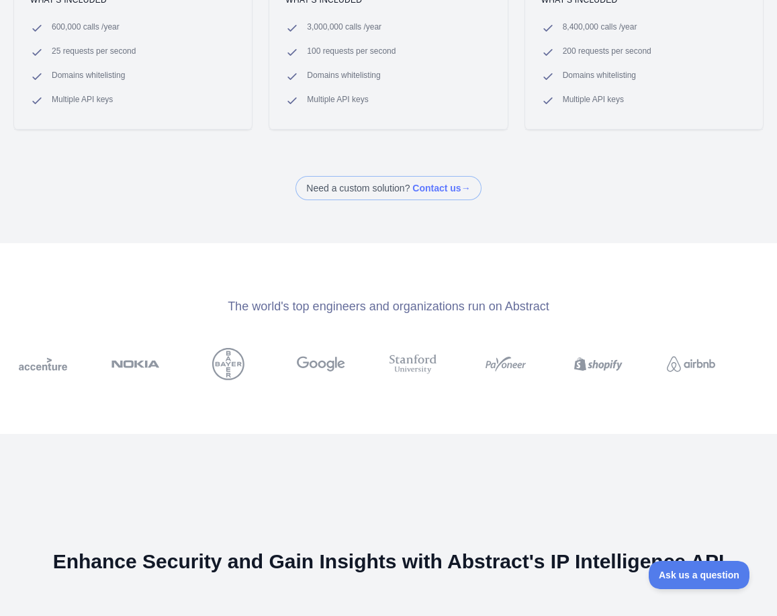
scroll to position [35, 0]
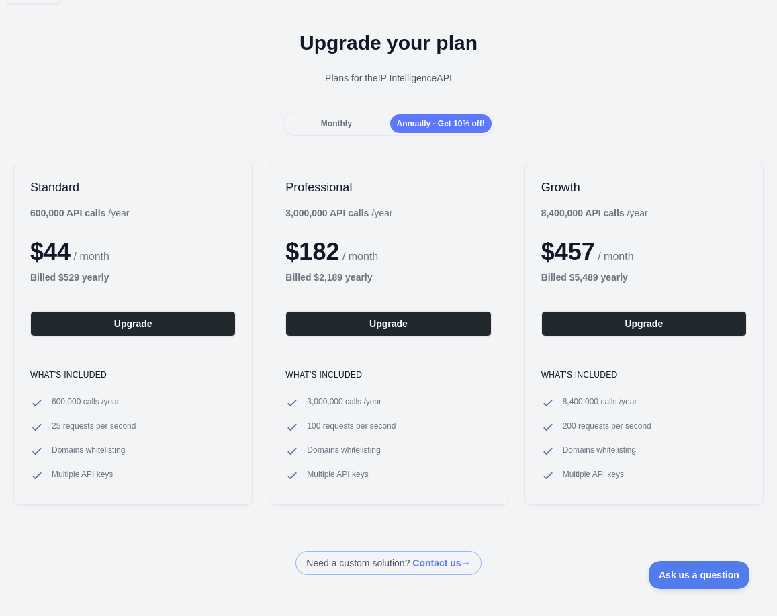
click at [350, 126] on span "Monthly" at bounding box center [336, 123] width 31 height 9
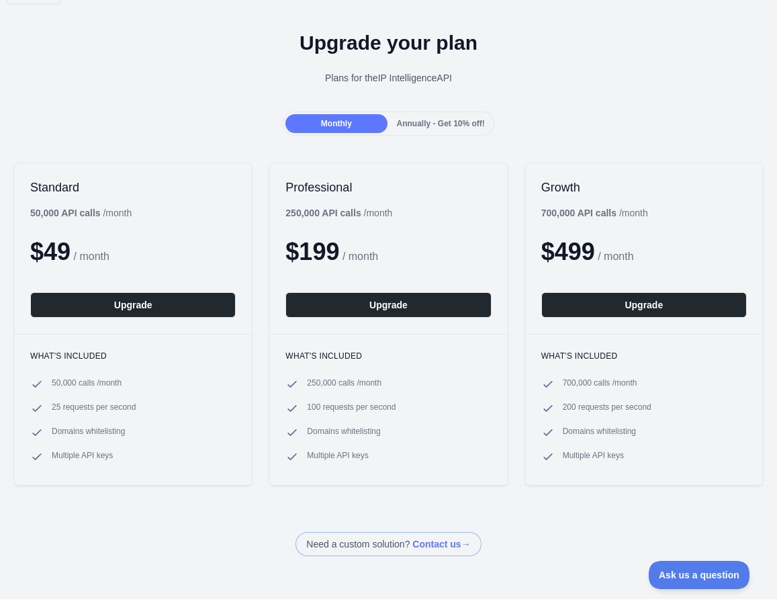
scroll to position [0, 0]
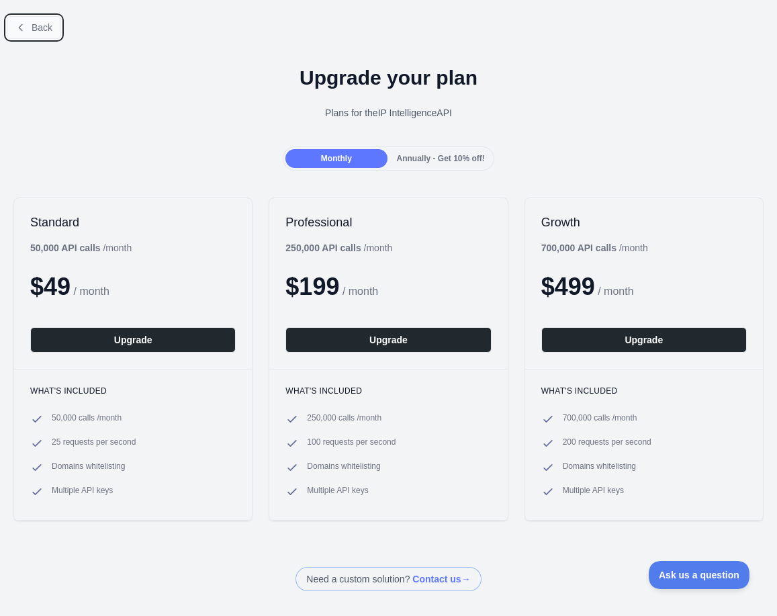
click at [46, 21] on button "Back" at bounding box center [34, 27] width 54 height 23
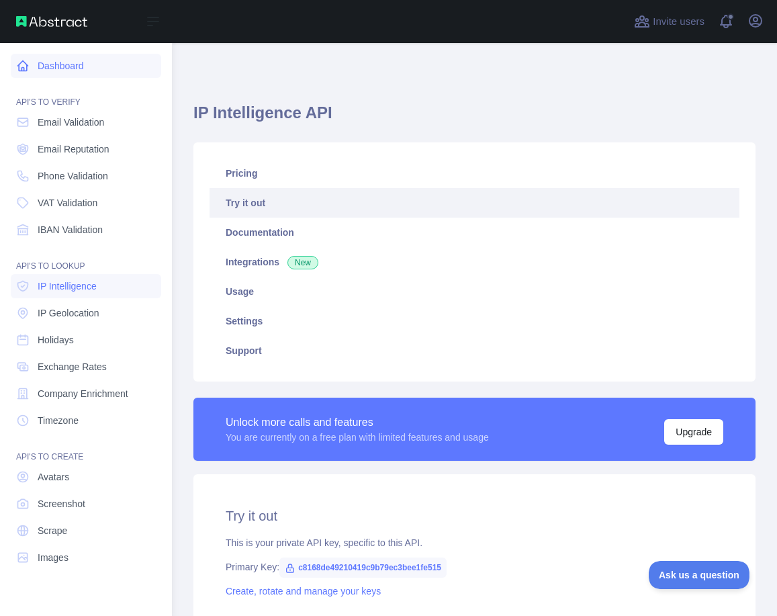
click at [21, 64] on icon at bounding box center [22, 65] width 13 height 13
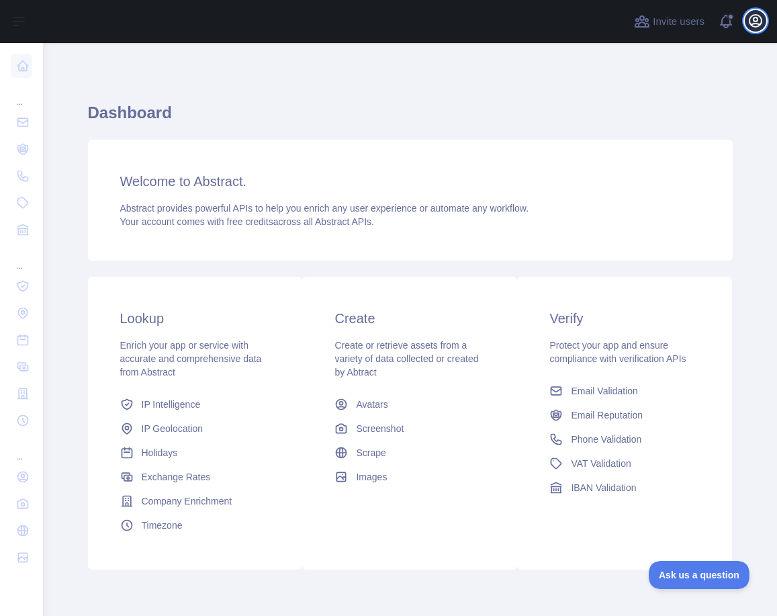
click at [756, 24] on icon "button" at bounding box center [755, 21] width 16 height 16
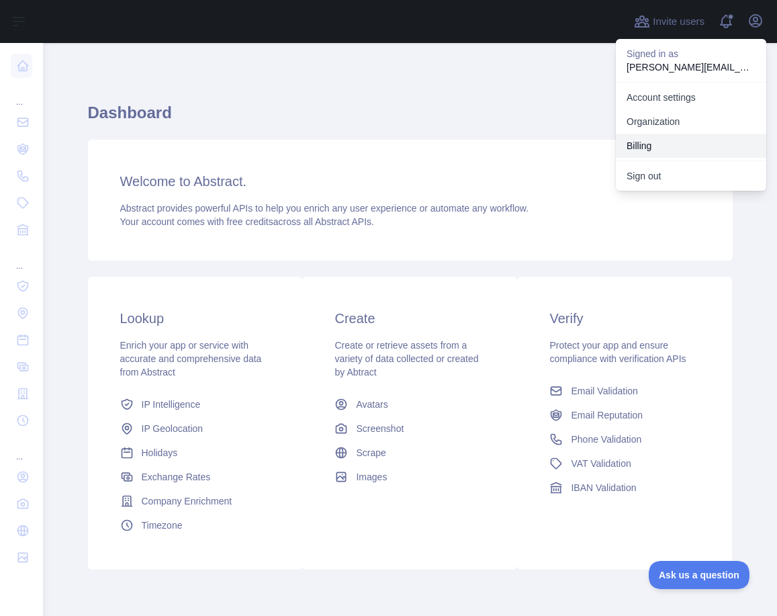
click at [676, 136] on button "Billing" at bounding box center [691, 146] width 150 height 24
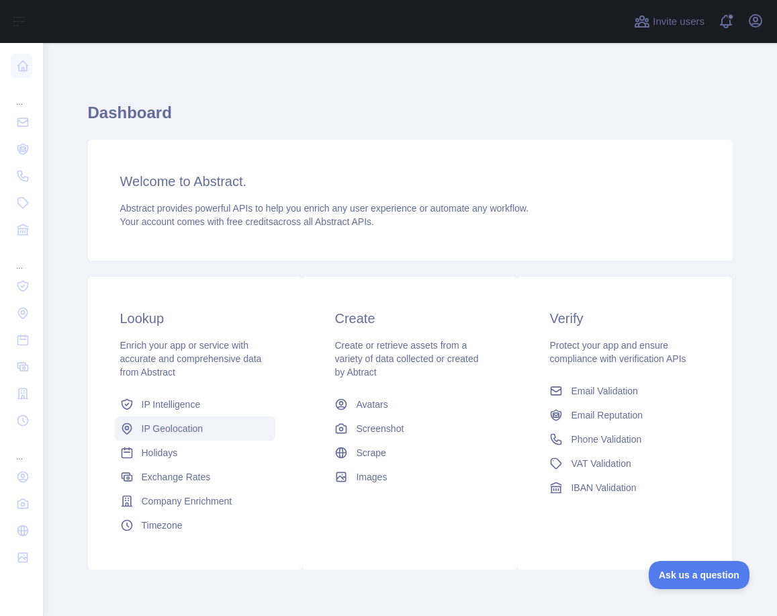
click at [171, 428] on span "IP Geolocation" at bounding box center [173, 428] width 62 height 13
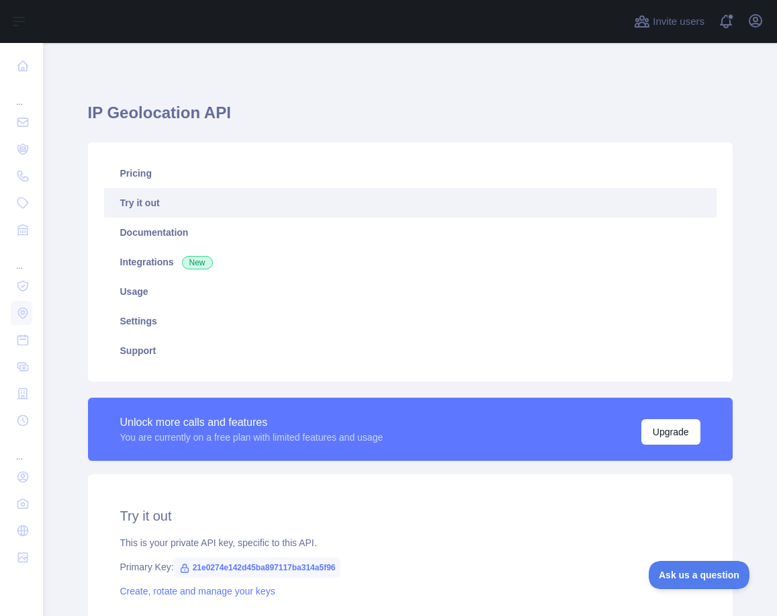
type textarea "**********"
click at [680, 422] on button "Upgrade" at bounding box center [670, 432] width 59 height 26
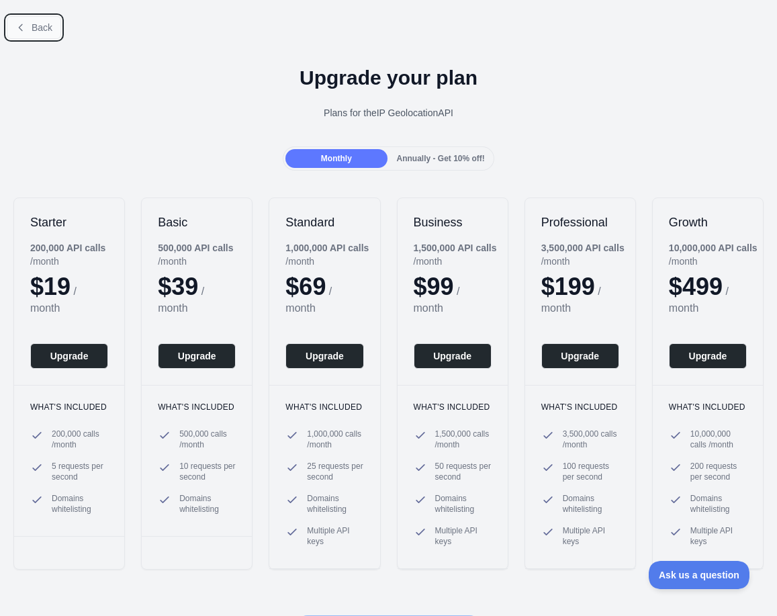
click at [33, 19] on button "Back" at bounding box center [34, 27] width 54 height 23
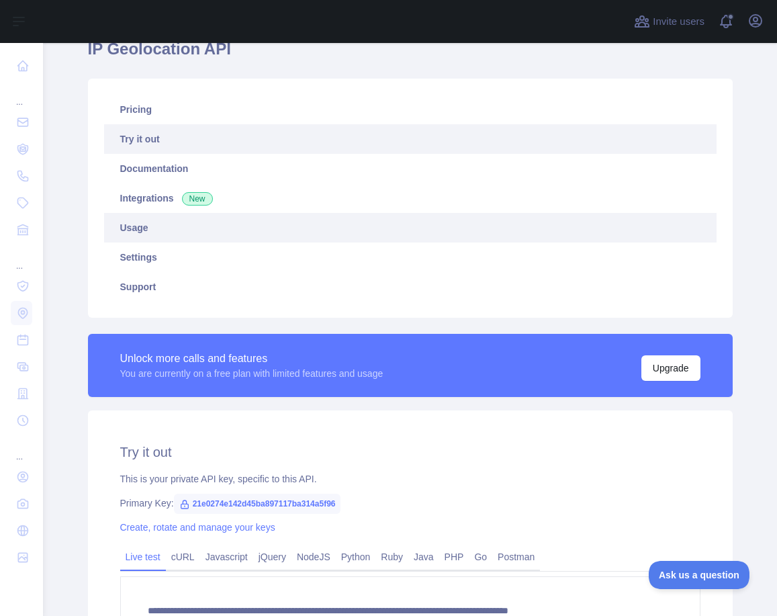
scroll to position [120, 0]
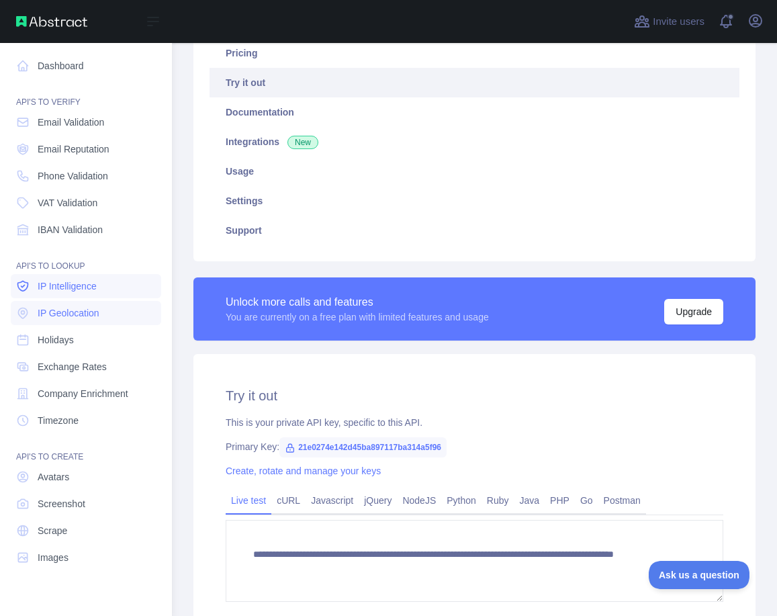
click at [73, 282] on span "IP Intelligence" at bounding box center [67, 285] width 59 height 13
click at [74, 310] on span "IP Geolocation" at bounding box center [69, 312] width 62 height 13
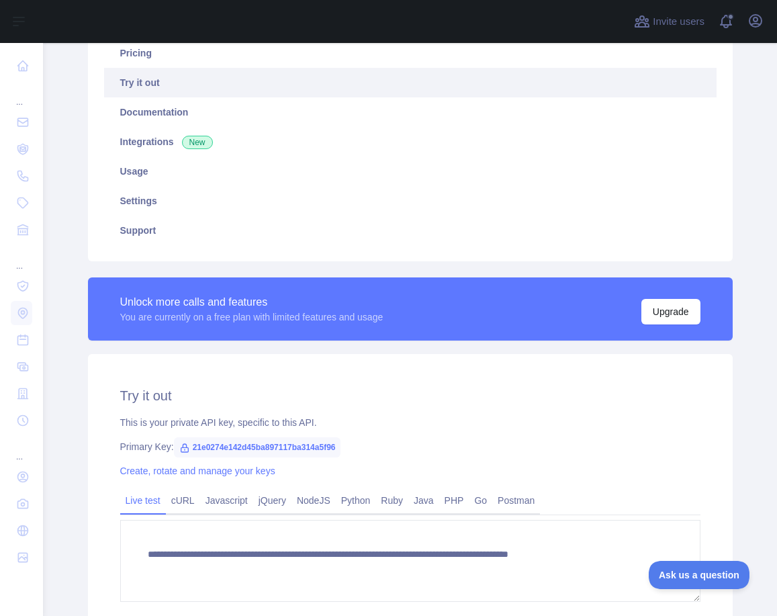
scroll to position [277, 0]
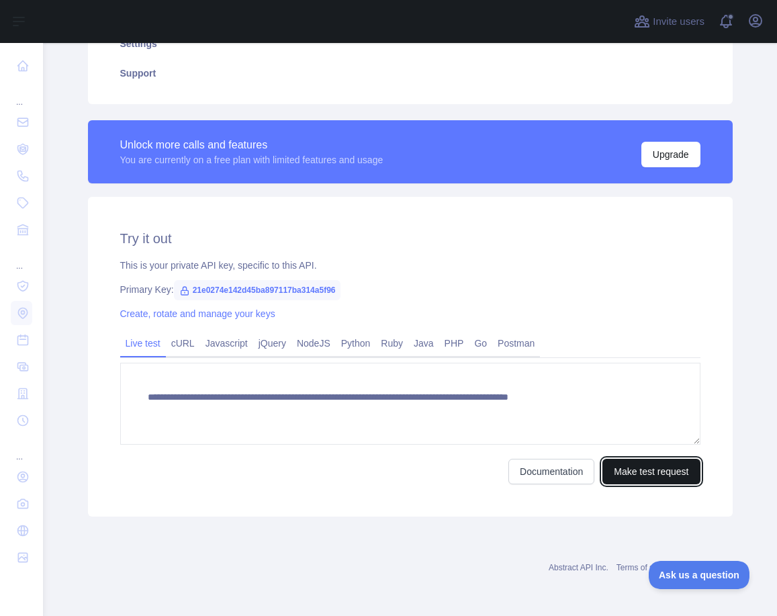
click at [631, 475] on button "Make test request" at bounding box center [650, 472] width 97 height 26
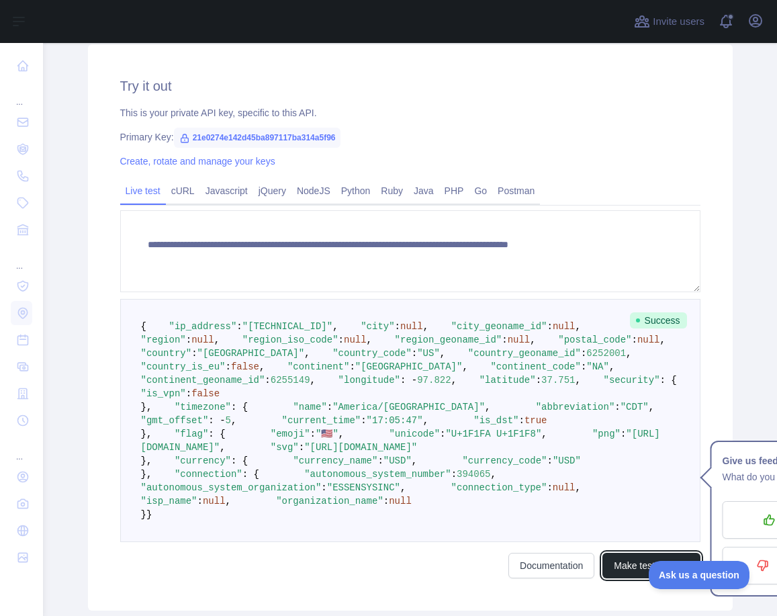
scroll to position [408, 0]
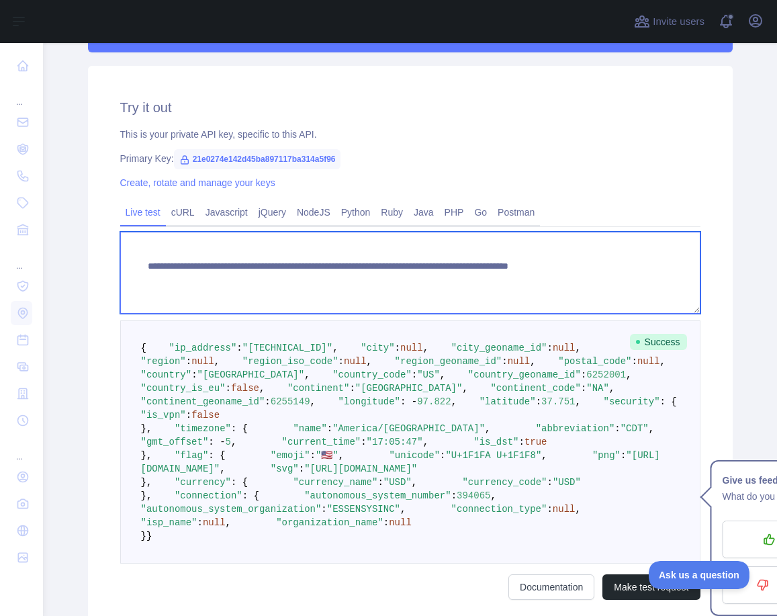
click at [619, 267] on textarea "**********" at bounding box center [410, 273] width 580 height 82
paste textarea
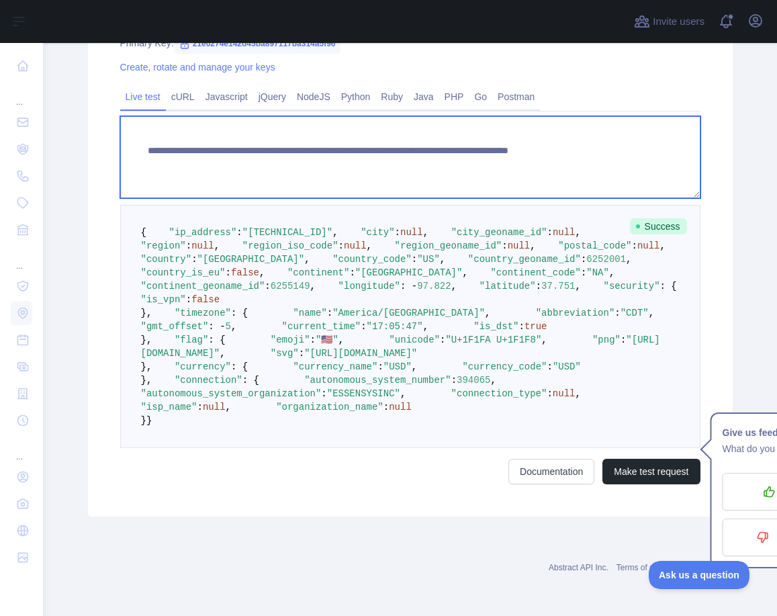
scroll to position [927, 0]
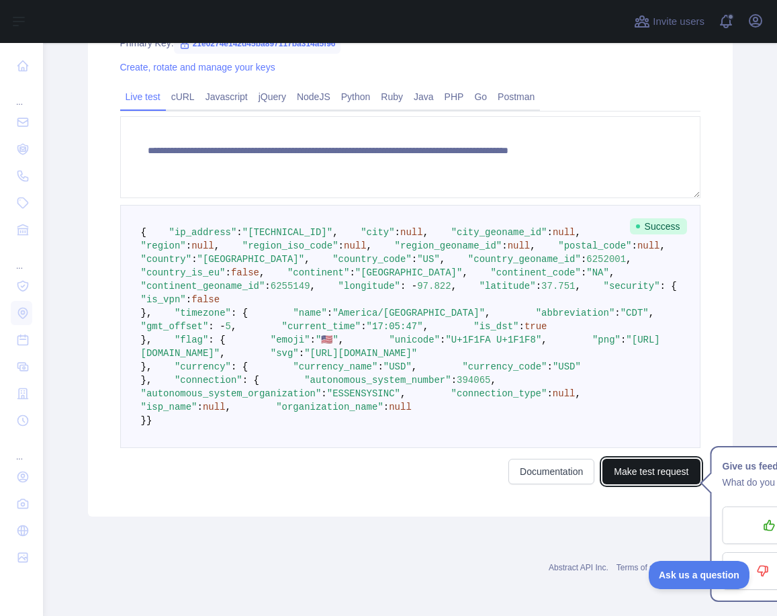
click at [659, 475] on button "Make test request" at bounding box center [650, 472] width 97 height 26
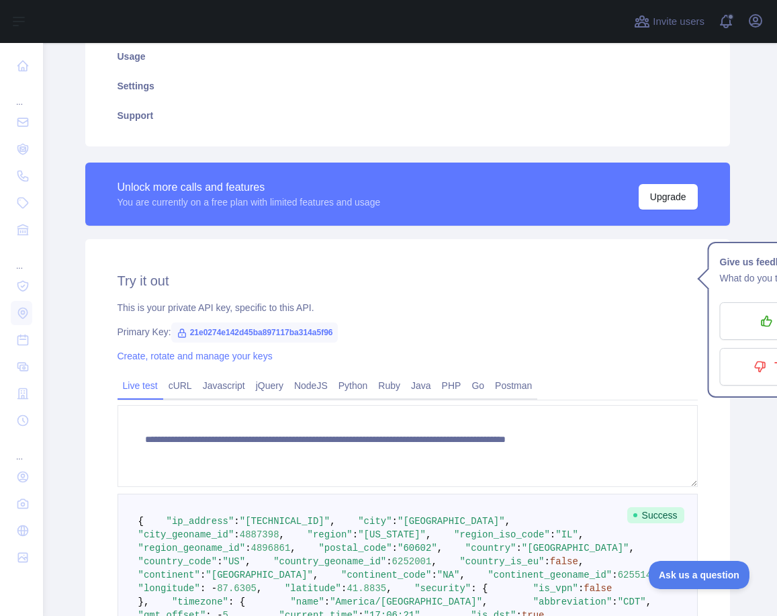
scroll to position [297, 3]
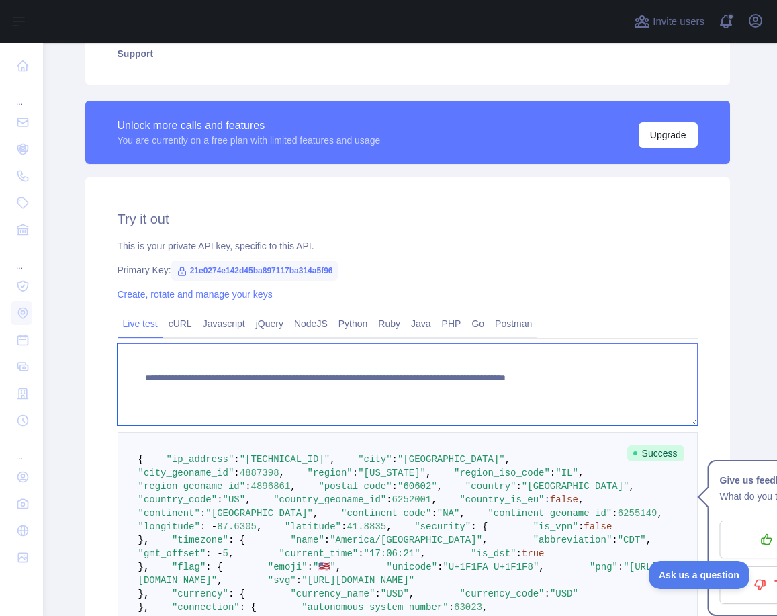
drag, startPoint x: 655, startPoint y: 379, endPoint x: 596, endPoint y: 378, distance: 59.1
click at [596, 378] on textarea "**********" at bounding box center [408, 384] width 580 height 82
paste textarea "*"
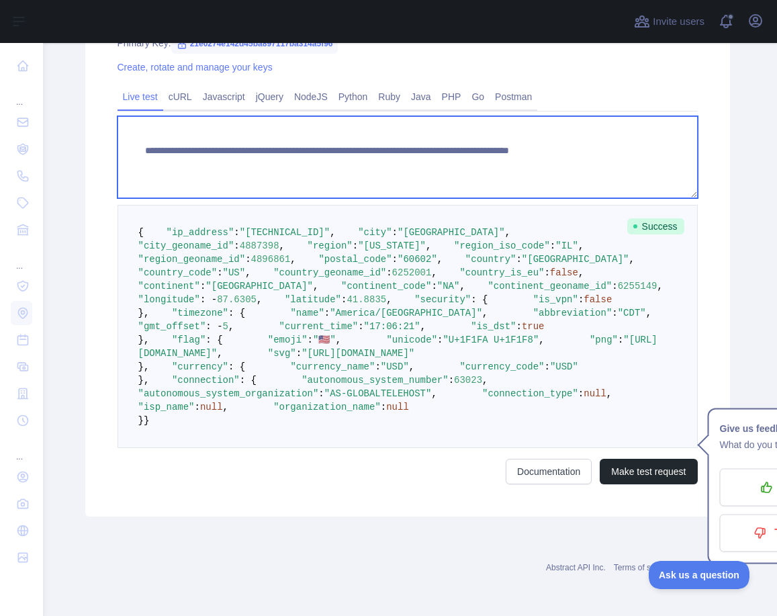
scroll to position [827, 3]
type textarea "**********"
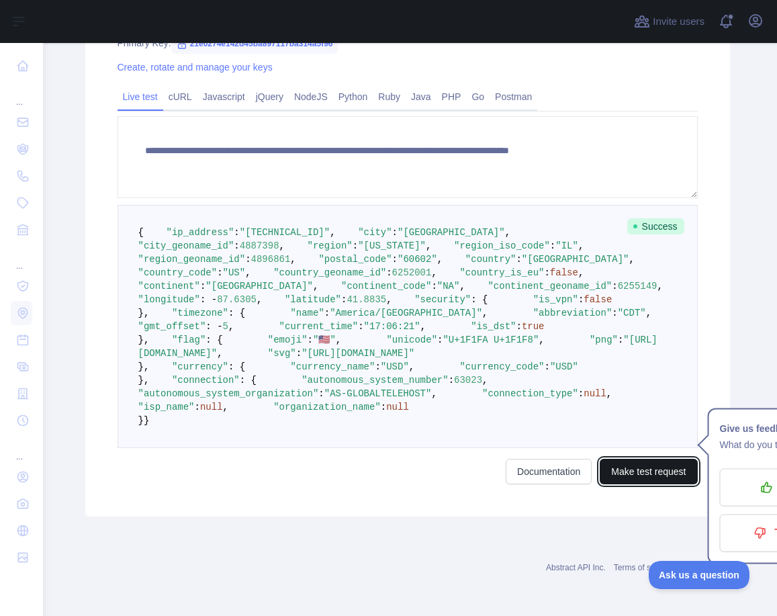
click at [620, 484] on button "Make test request" at bounding box center [648, 472] width 97 height 26
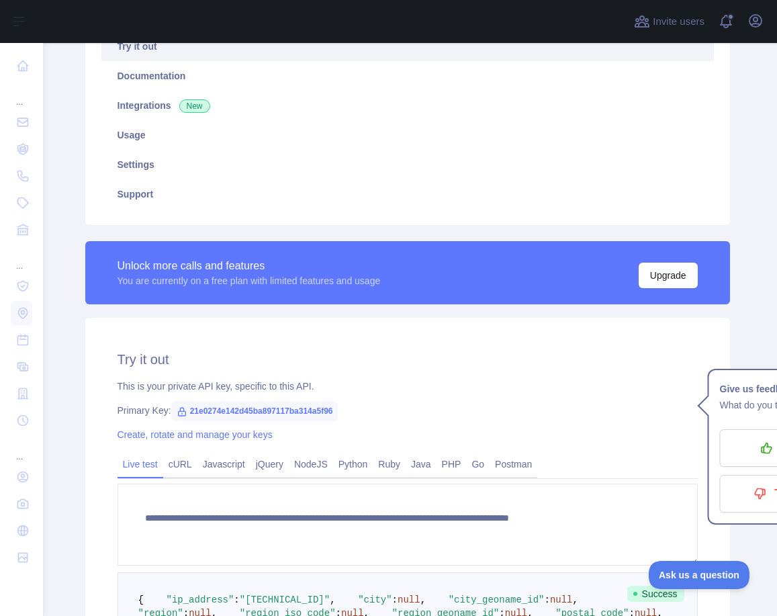
scroll to position [0, 3]
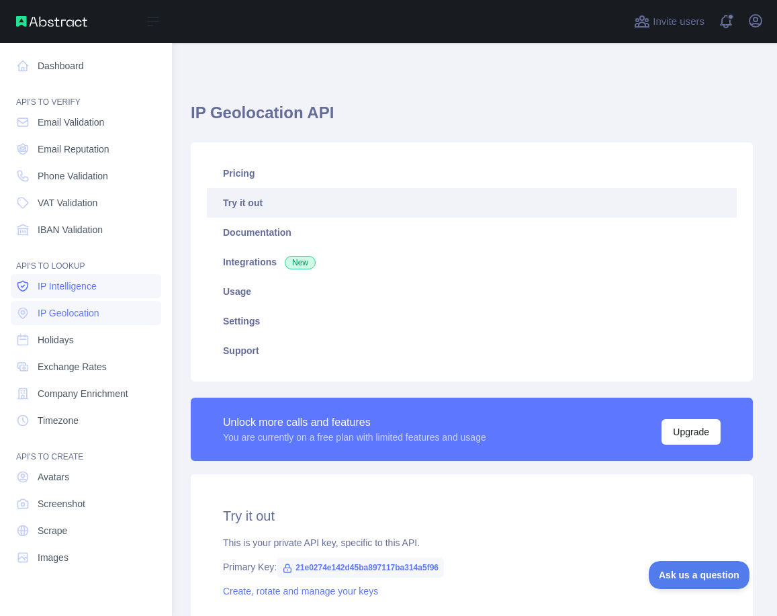
click at [85, 290] on span "IP Intelligence" at bounding box center [67, 285] width 59 height 13
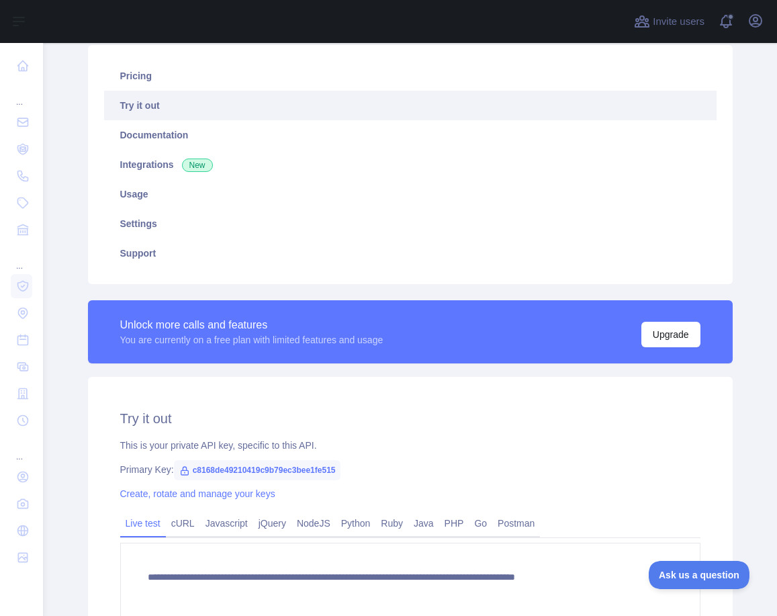
scroll to position [277, 0]
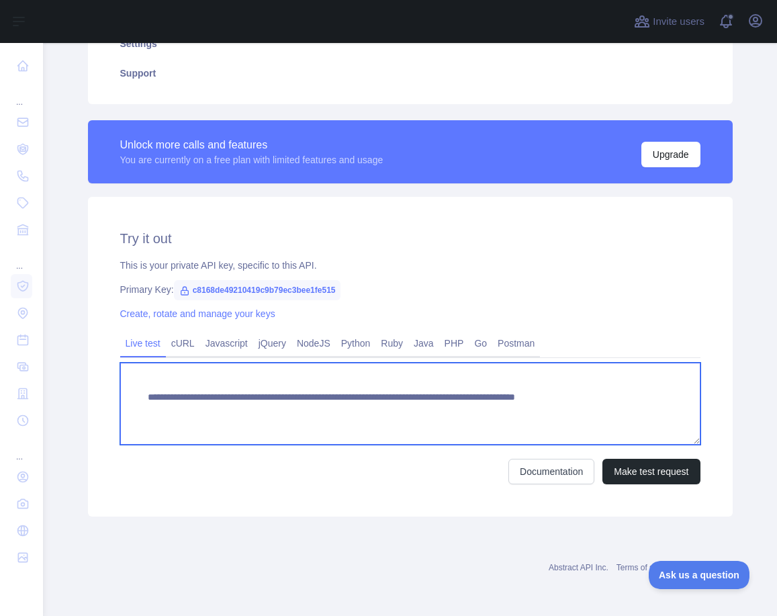
drag, startPoint x: 665, startPoint y: 398, endPoint x: 602, endPoint y: 398, distance: 63.1
click at [602, 398] on textarea "**********" at bounding box center [410, 404] width 580 height 82
paste textarea "*"
type textarea "**********"
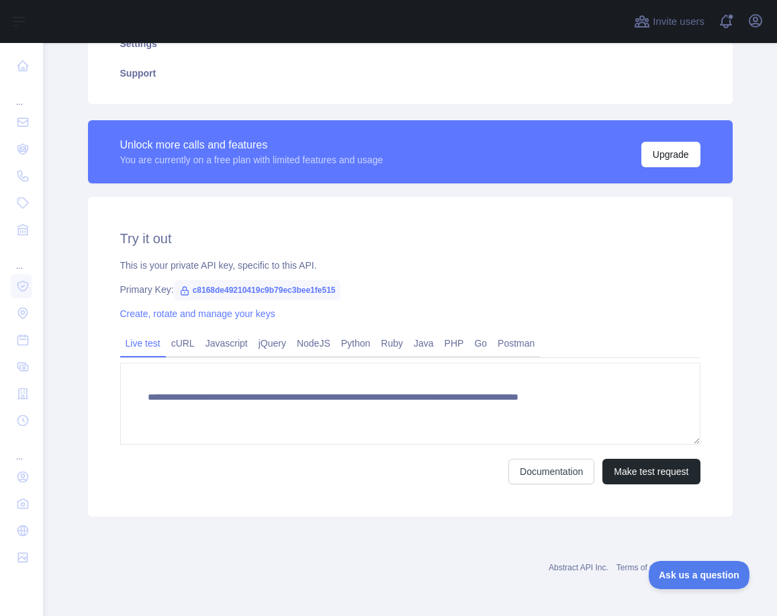
click at [624, 449] on form "**********" at bounding box center [410, 424] width 580 height 122
click at [624, 462] on button "Make test request" at bounding box center [650, 472] width 97 height 26
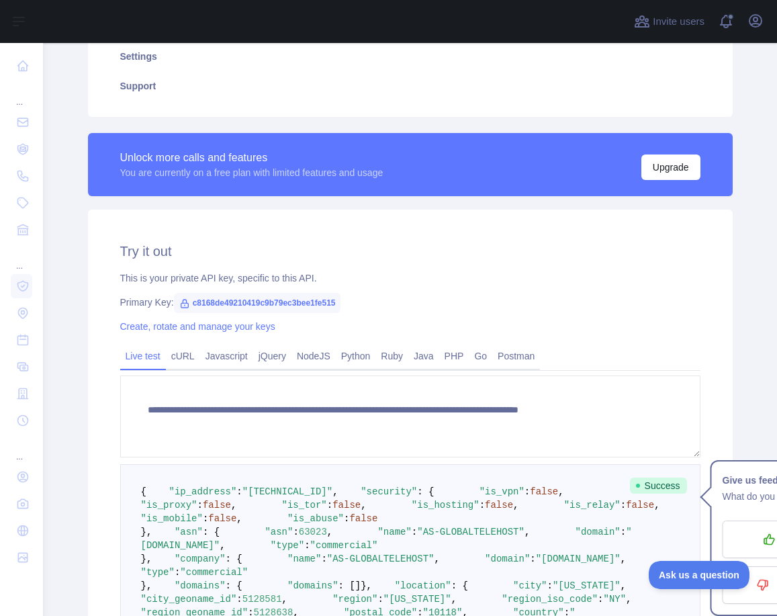
scroll to position [0, 0]
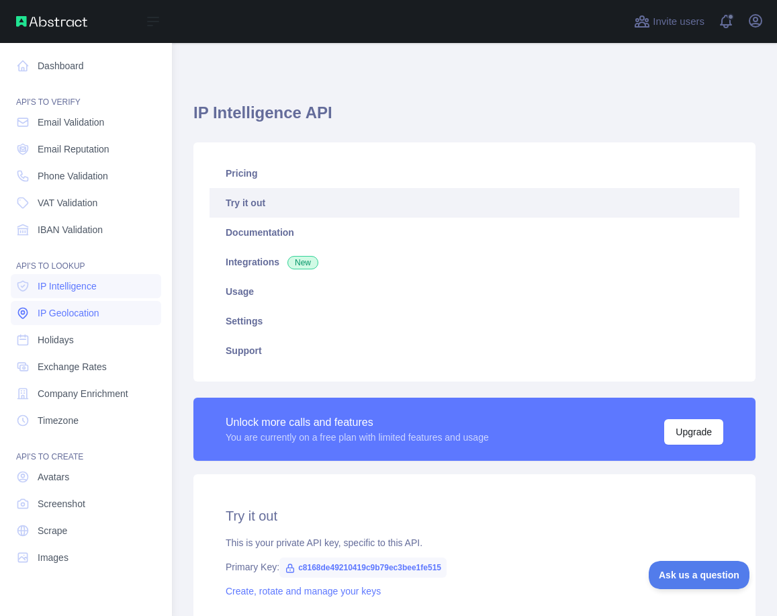
click at [70, 320] on link "IP Geolocation" at bounding box center [86, 313] width 150 height 24
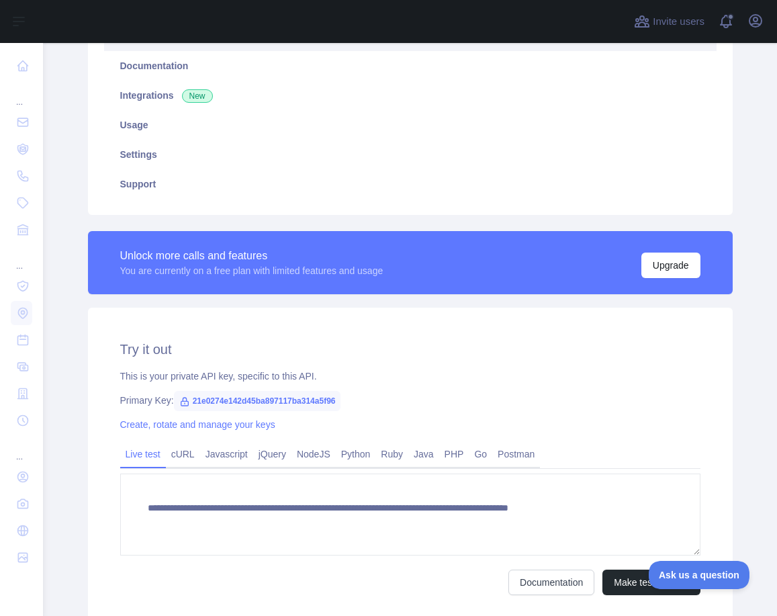
scroll to position [277, 0]
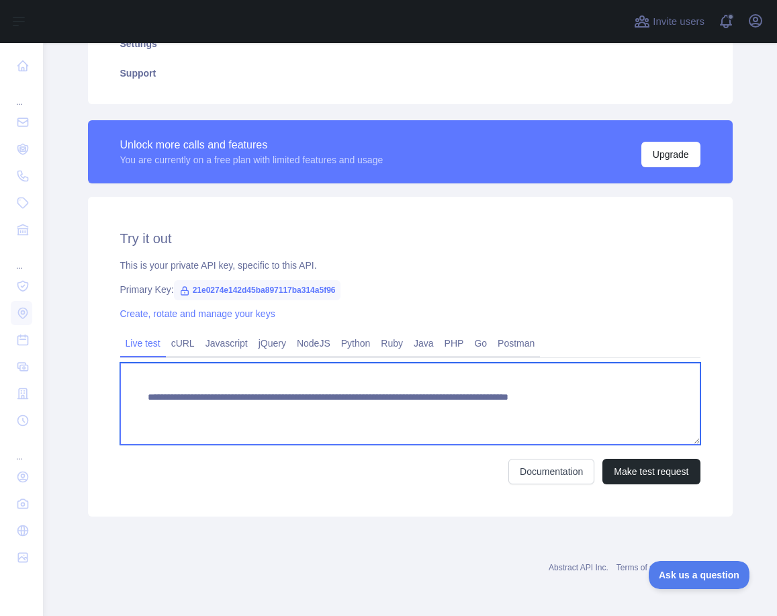
drag, startPoint x: 659, startPoint y: 397, endPoint x: 596, endPoint y: 397, distance: 62.5
click at [596, 397] on textarea "**********" at bounding box center [410, 404] width 580 height 82
paste textarea "*"
type textarea "**********"
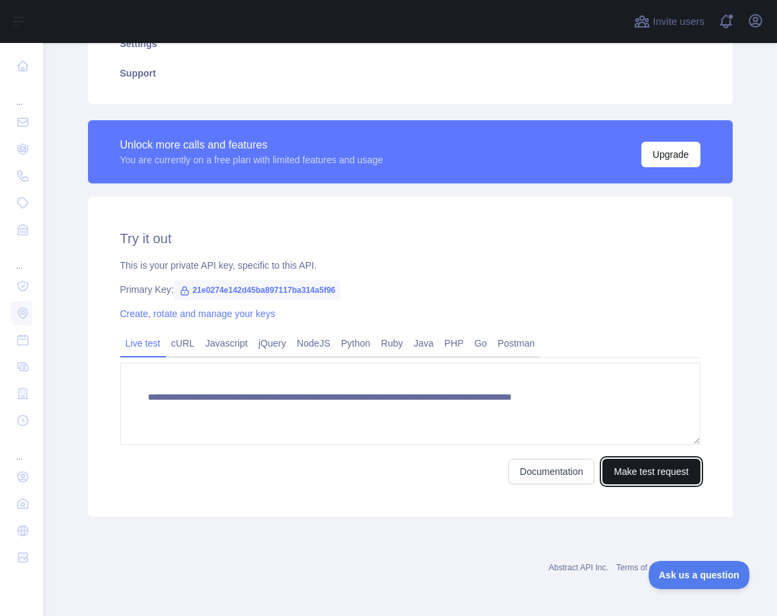
click at [647, 475] on button "Make test request" at bounding box center [650, 472] width 97 height 26
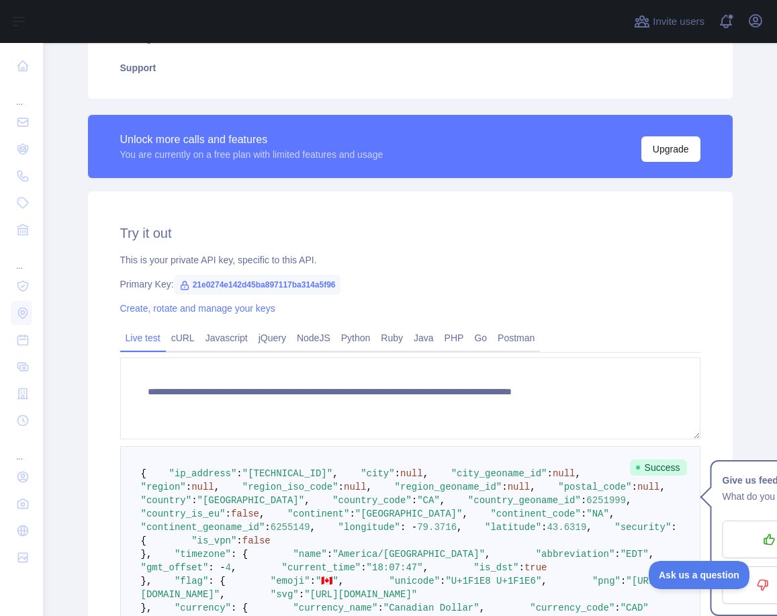
scroll to position [0, 0]
